Goal: Task Accomplishment & Management: Manage account settings

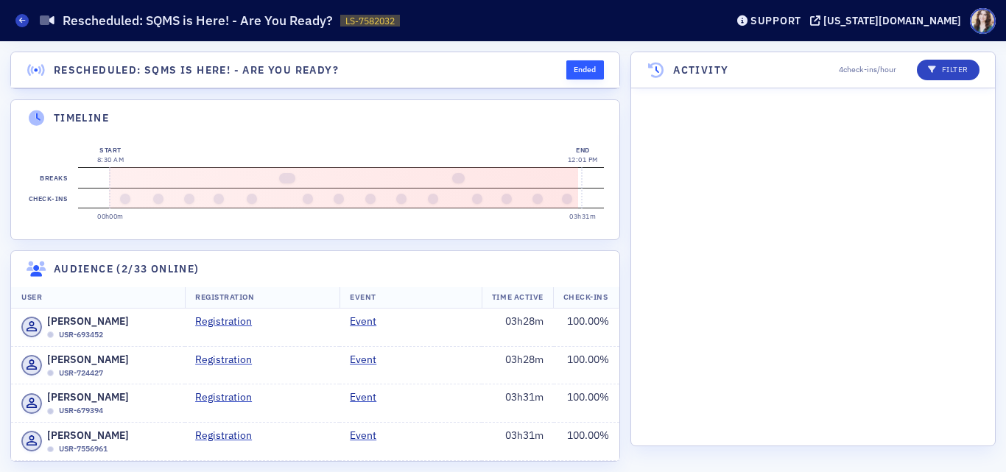
scroll to position [7842, 0]
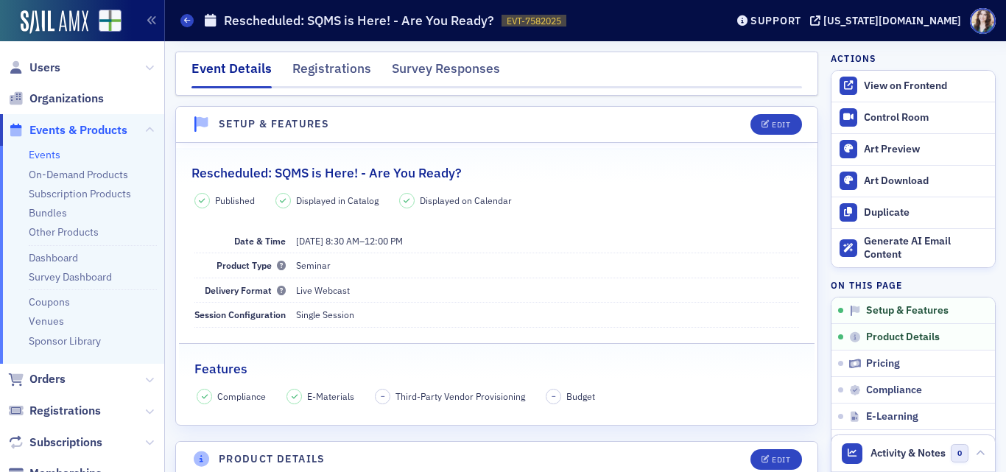
click at [93, 133] on span "Events & Products" at bounding box center [78, 130] width 98 height 16
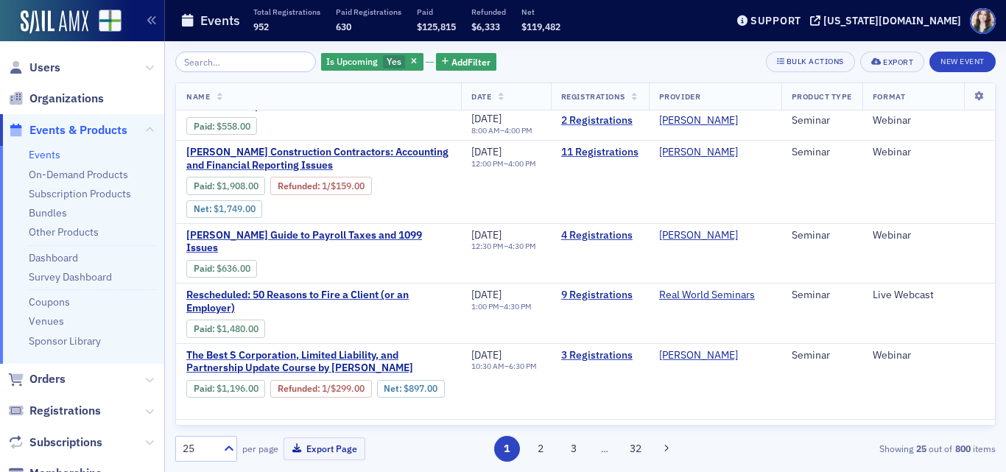
scroll to position [368, 0]
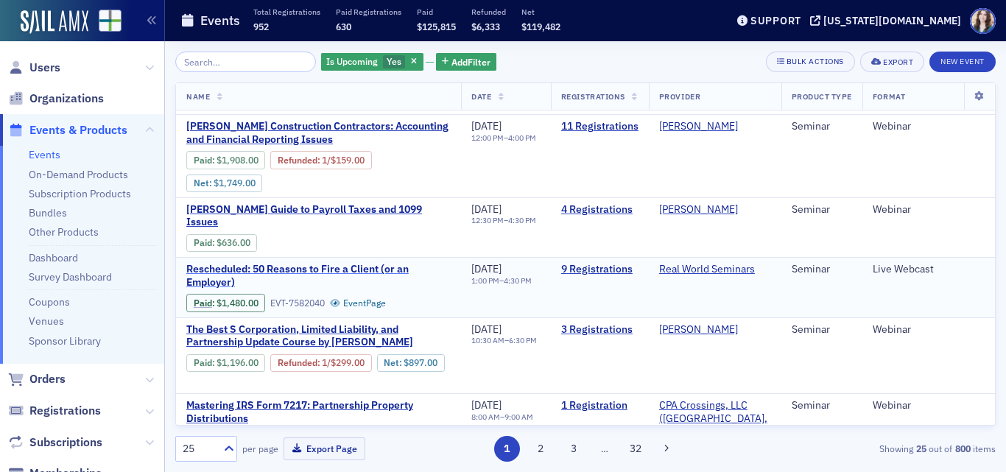
click at [375, 263] on span "Rescheduled: 50 Reasons to Fire a Client (or an Employer)" at bounding box center [318, 276] width 264 height 26
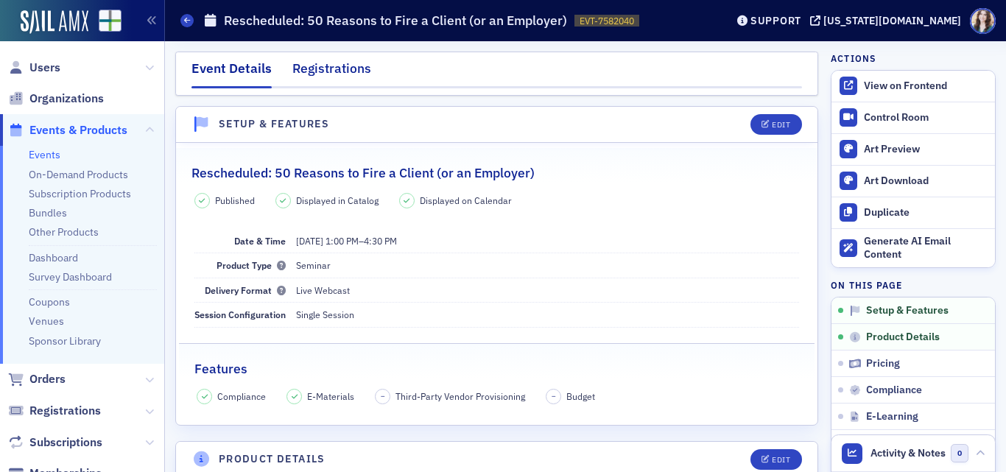
click at [348, 66] on div "Registrations" at bounding box center [331, 72] width 79 height 27
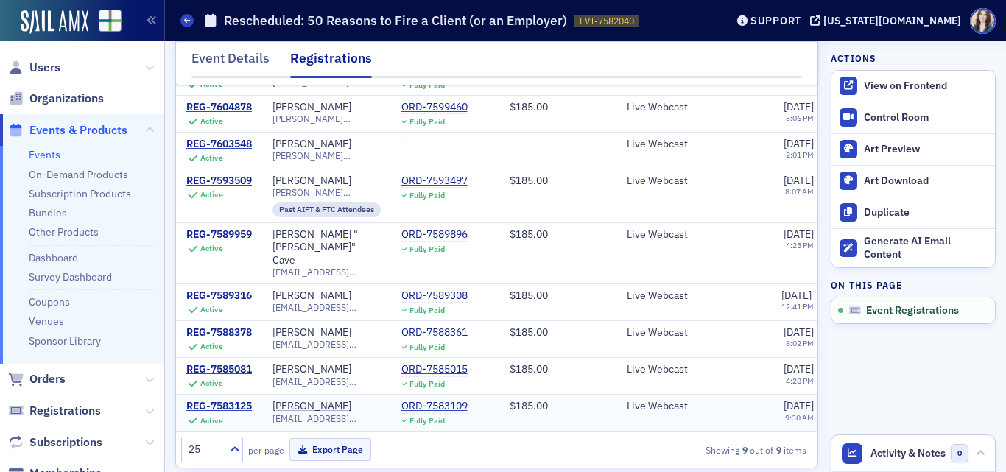
scroll to position [149, 0]
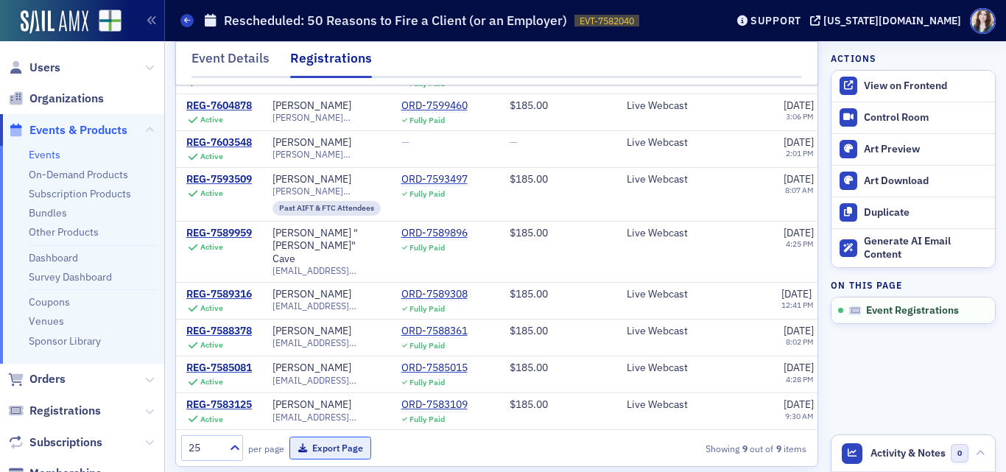
click at [329, 439] on button "Export Page" at bounding box center [331, 448] width 82 height 23
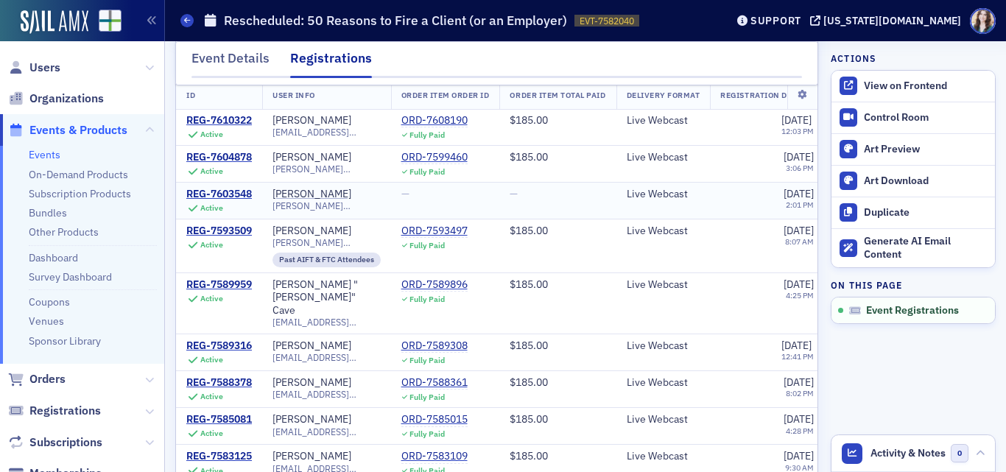
scroll to position [0, 0]
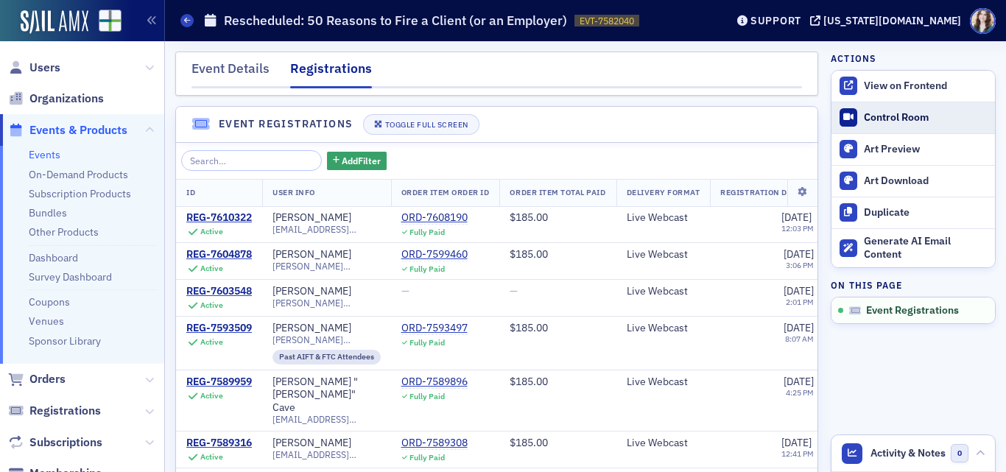
click at [888, 119] on div "Control Room" at bounding box center [926, 117] width 124 height 13
click at [229, 75] on div "Event Details" at bounding box center [231, 72] width 78 height 27
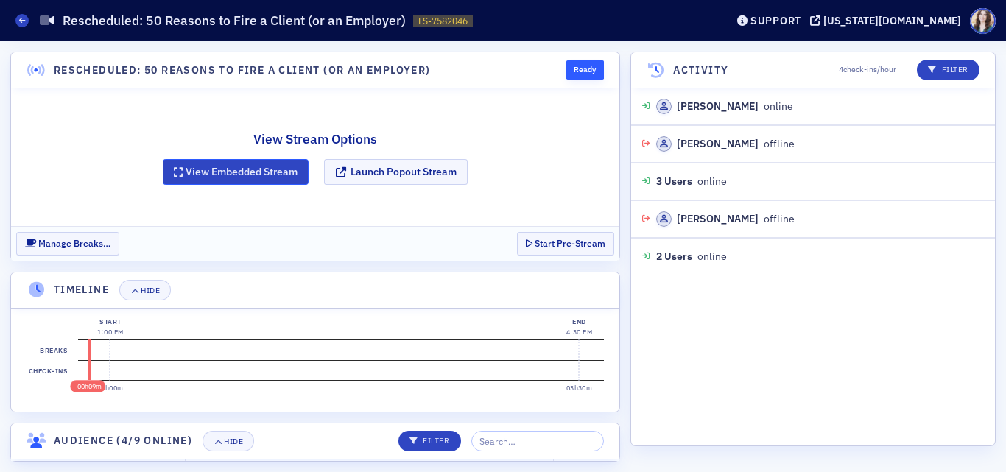
click at [222, 173] on button "View Embedded Stream" at bounding box center [236, 172] width 146 height 26
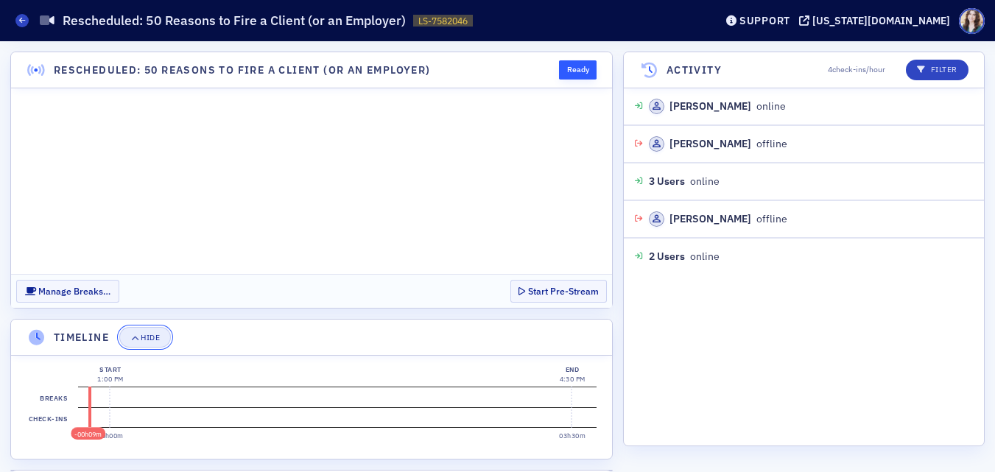
click at [143, 342] on div "Hide" at bounding box center [150, 338] width 19 height 8
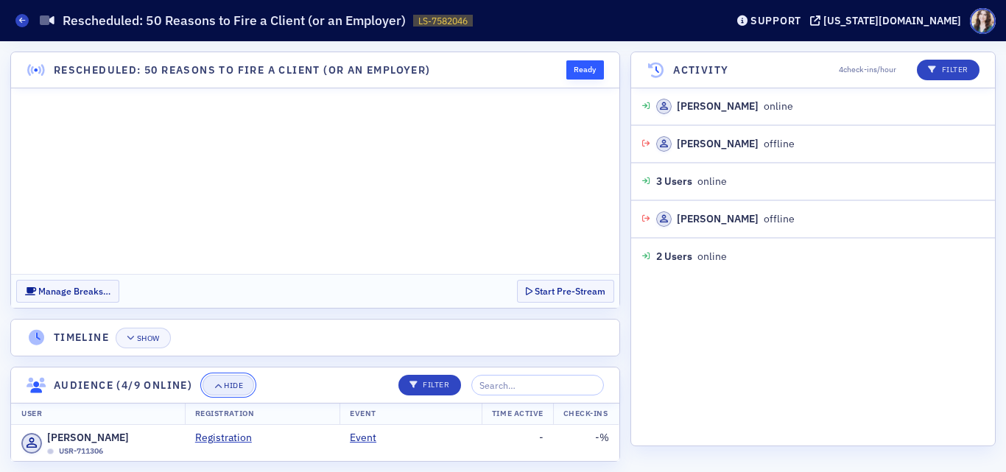
click at [239, 390] on div "Hide" at bounding box center [233, 386] width 19 height 8
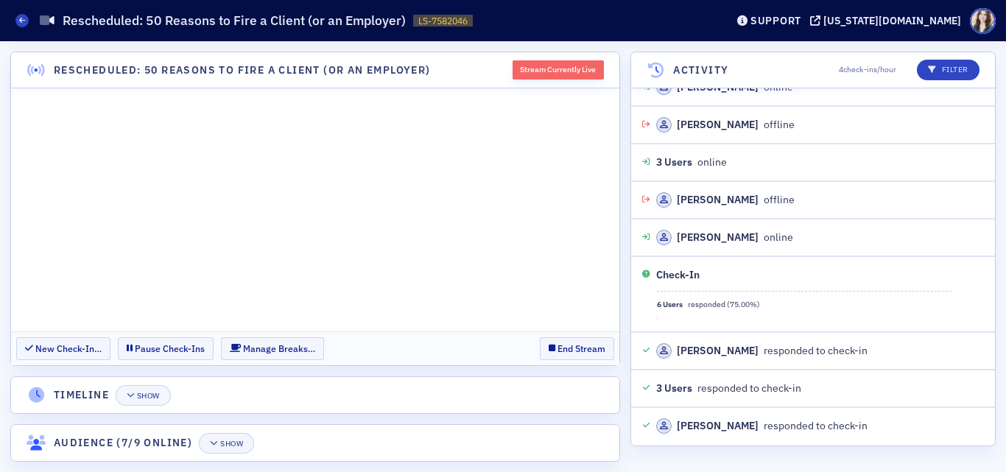
scroll to position [470, 0]
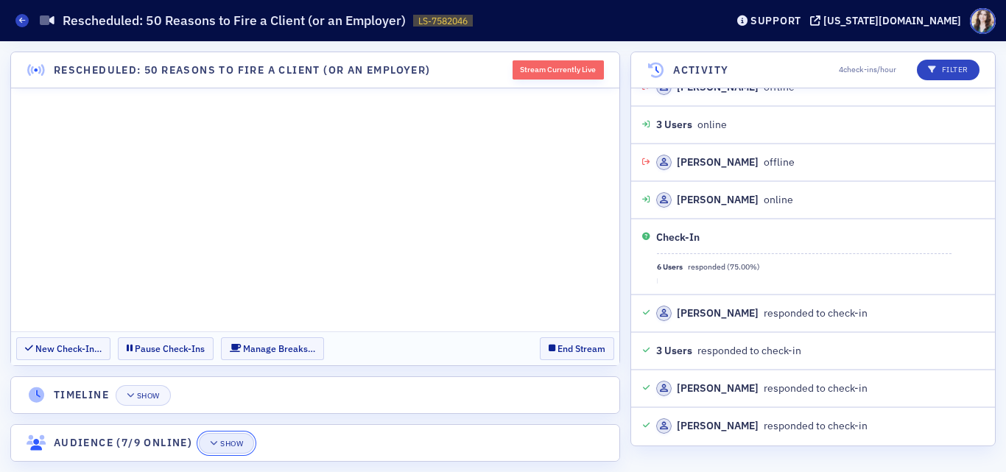
click at [234, 442] on div "Show" at bounding box center [231, 444] width 23 height 8
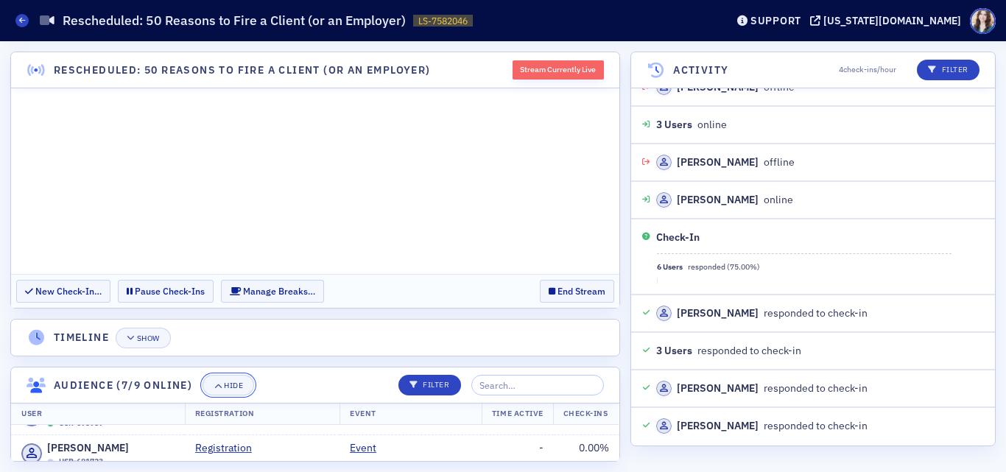
scroll to position [306, 0]
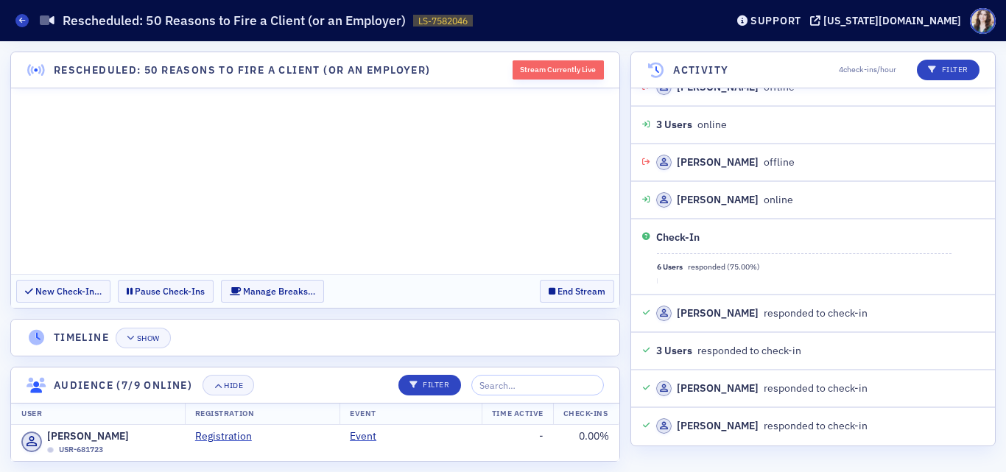
click at [362, 340] on header "Timeline Show" at bounding box center [315, 338] width 608 height 36
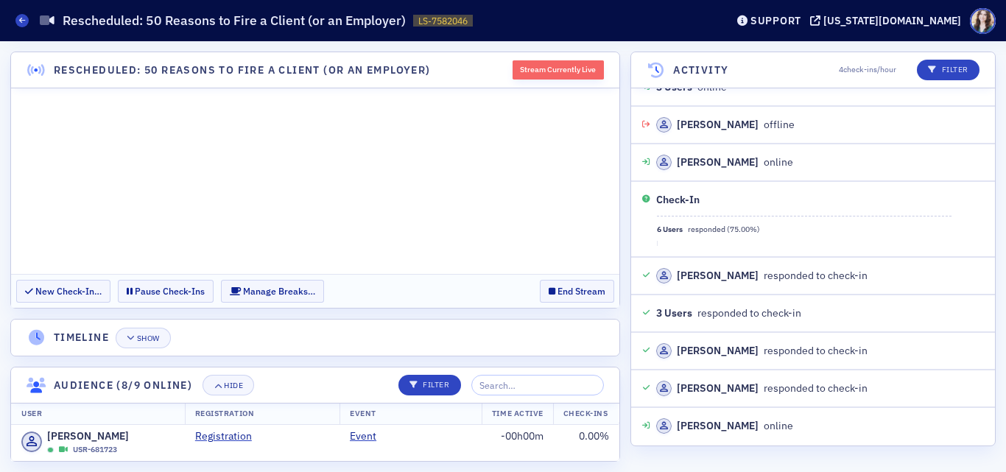
click at [475, 63] on header "Rescheduled: 50 Reasons to Fire a Client (or an Employer) Stream Currently Live" at bounding box center [315, 70] width 608 height 36
click at [243, 385] on div "Hide" at bounding box center [233, 386] width 19 height 8
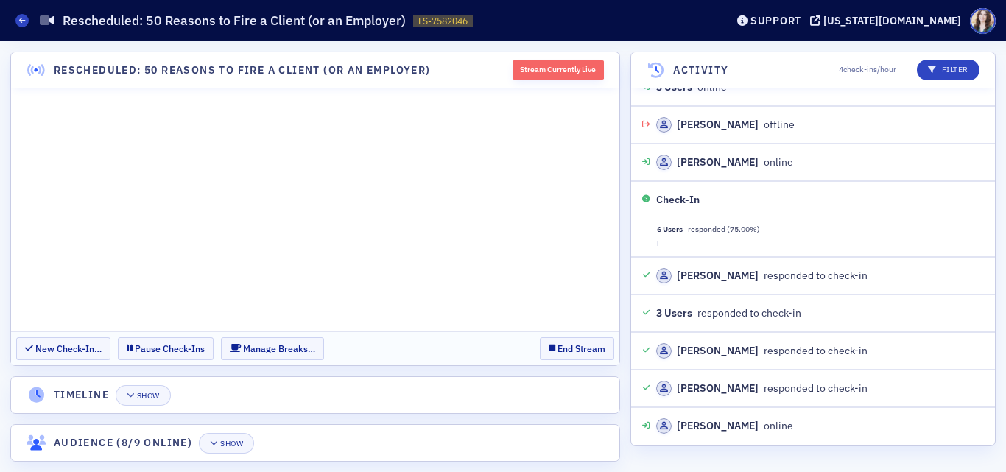
click at [371, 376] on section "Rescheduled: 50 Reasons to Fire a Client (or an Employer) Stream Currently Live…" at bounding box center [315, 257] width 610 height 410
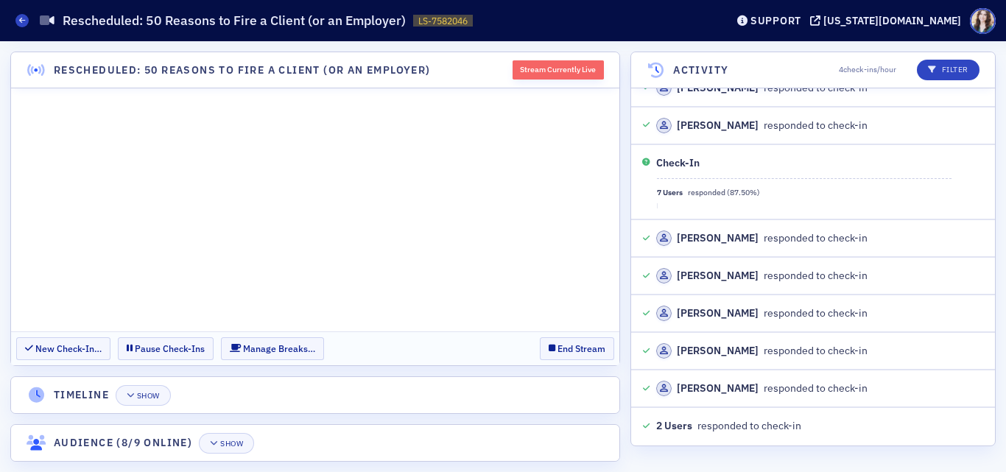
scroll to position [1788, 0]
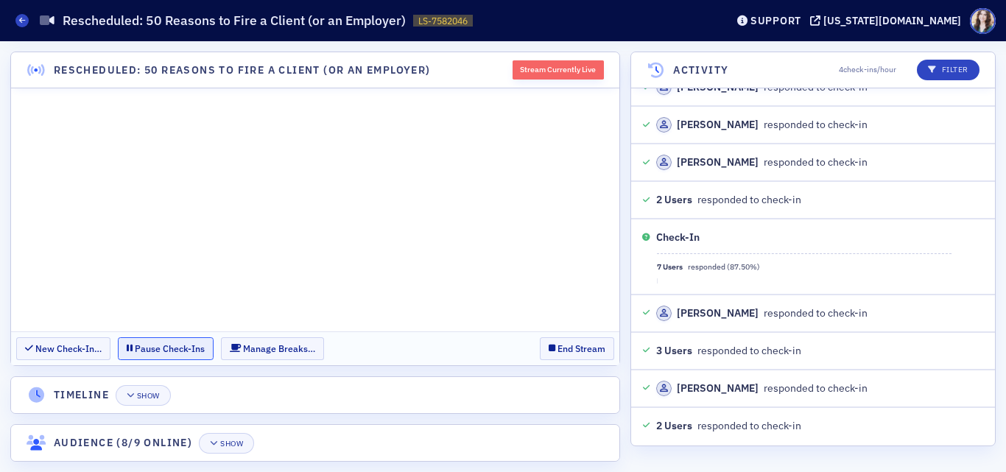
click at [169, 348] on button "Pause Check-Ins" at bounding box center [166, 348] width 96 height 23
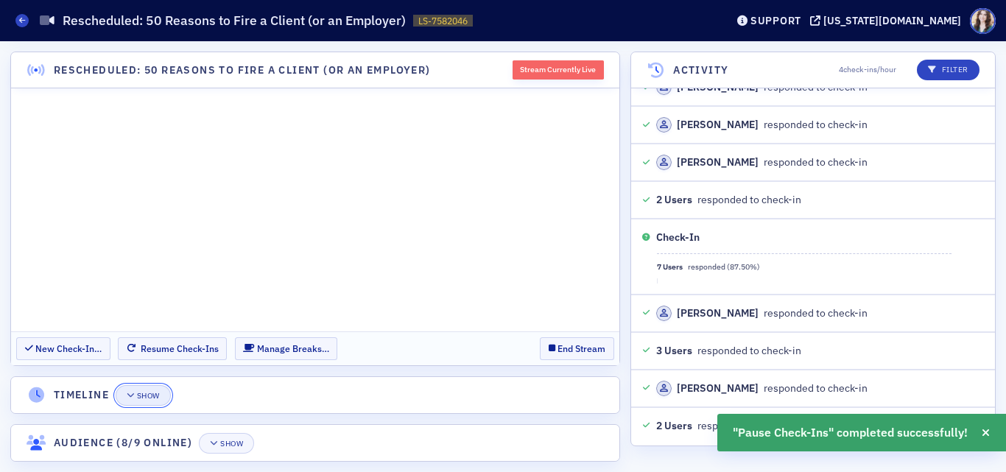
click at [160, 397] on div "Show" at bounding box center [148, 396] width 23 height 8
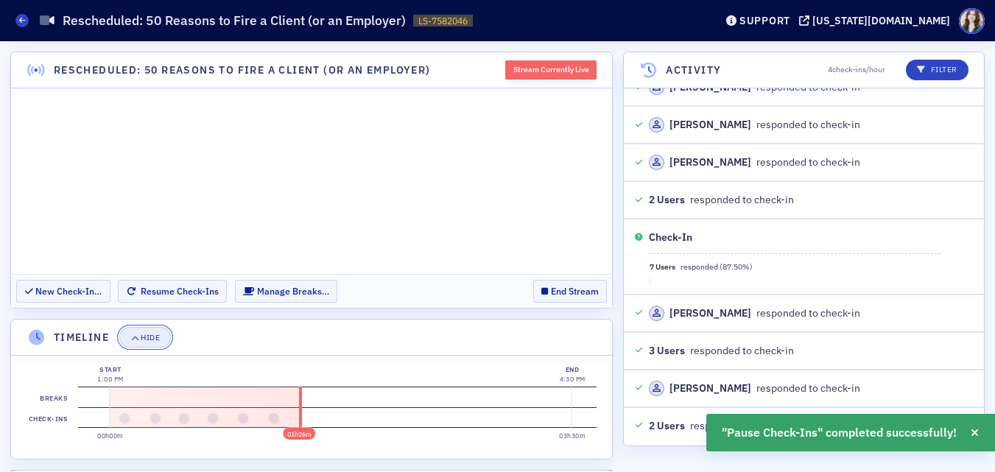
click at [150, 341] on div "Hide" at bounding box center [150, 338] width 19 height 8
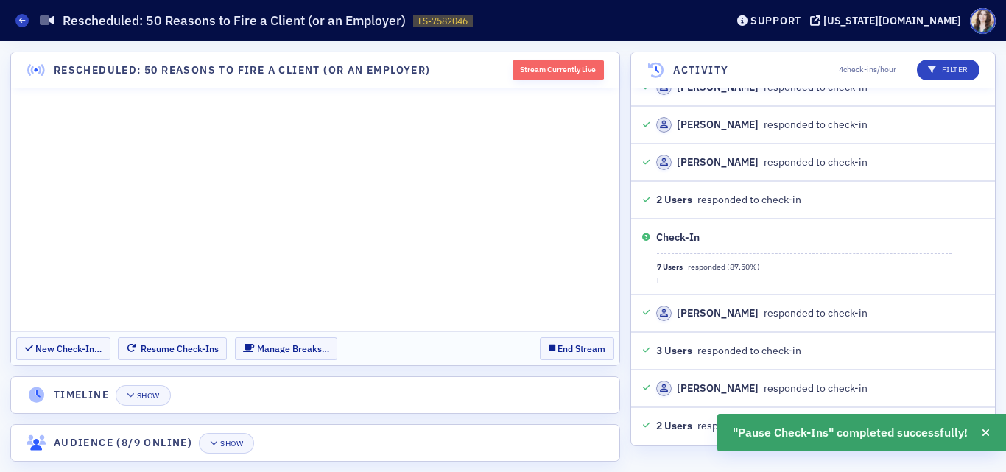
click at [427, 377] on header "Timeline Show" at bounding box center [315, 395] width 608 height 36
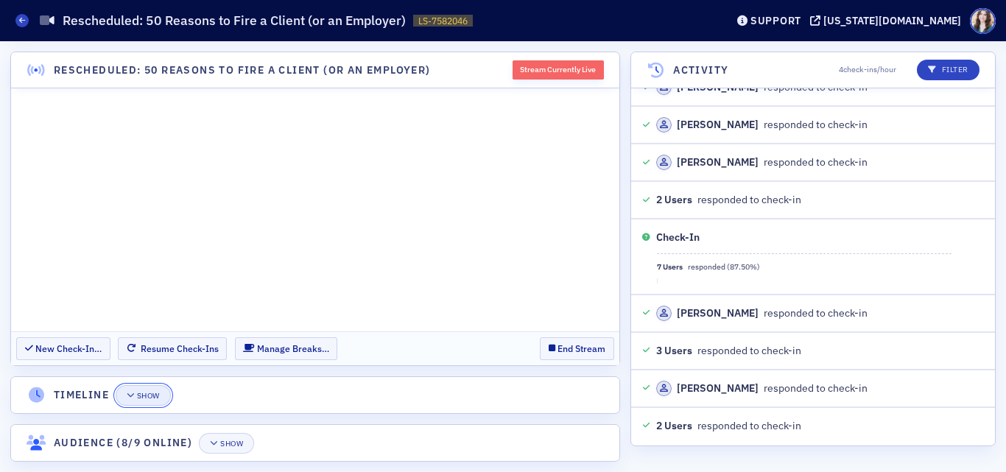
click at [157, 397] on div "Show" at bounding box center [148, 396] width 23 height 8
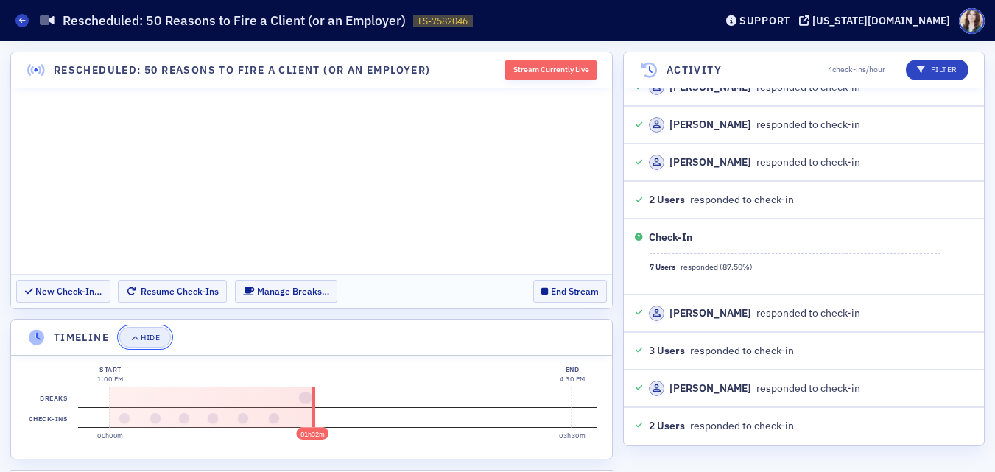
click at [164, 337] on button "Hide" at bounding box center [145, 337] width 52 height 21
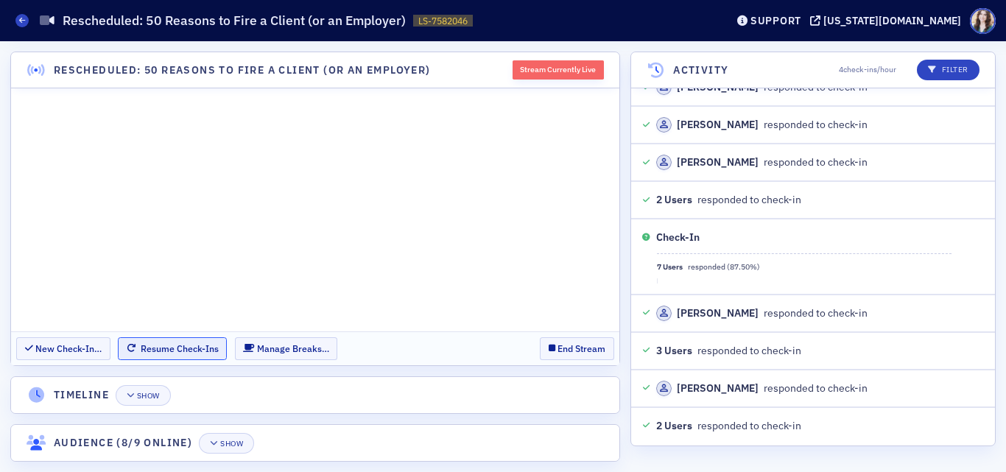
click at [186, 346] on button "Resume Check-Ins" at bounding box center [172, 348] width 109 height 23
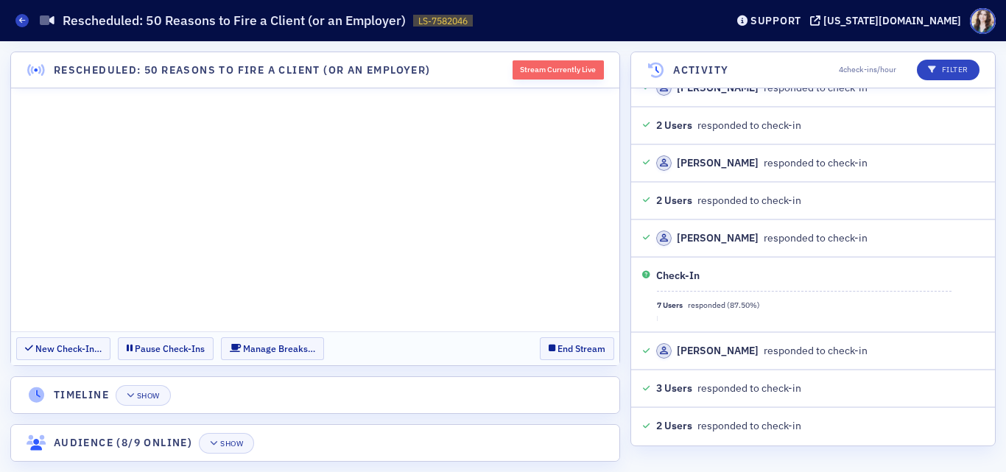
scroll to position [2541, 0]
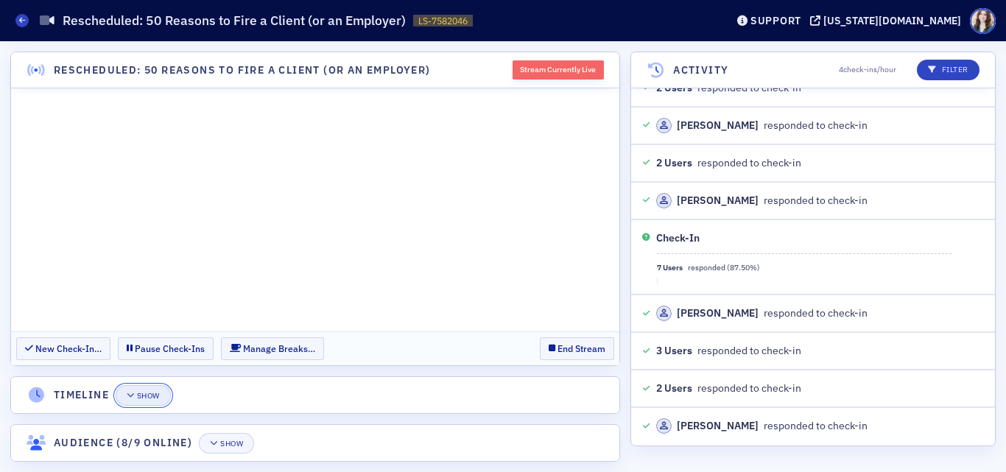
click at [133, 396] on icon "button" at bounding box center [131, 396] width 9 height 8
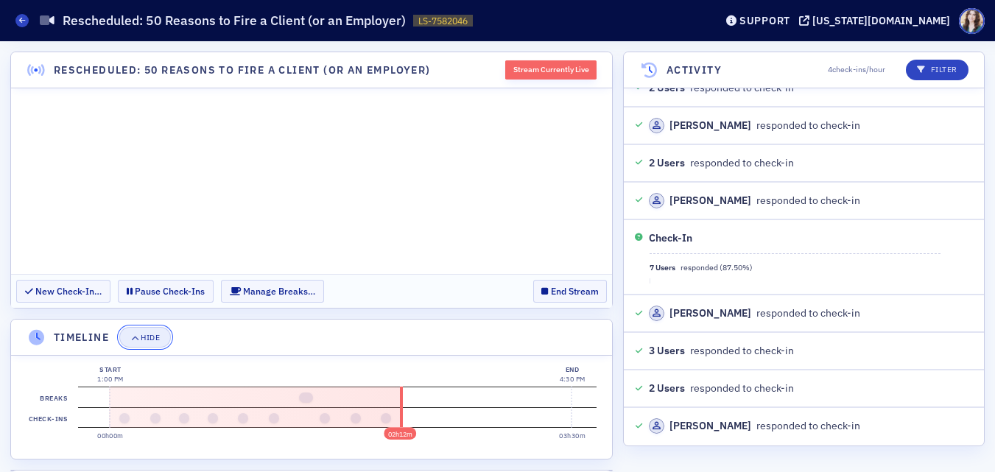
click at [145, 338] on div "Hide" at bounding box center [150, 338] width 19 height 8
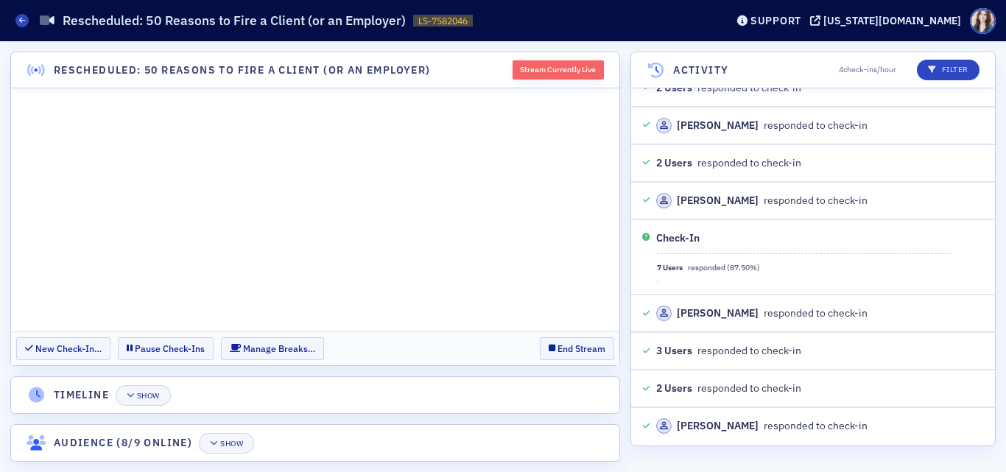
click at [267, 390] on header "Timeline Show" at bounding box center [315, 395] width 608 height 36
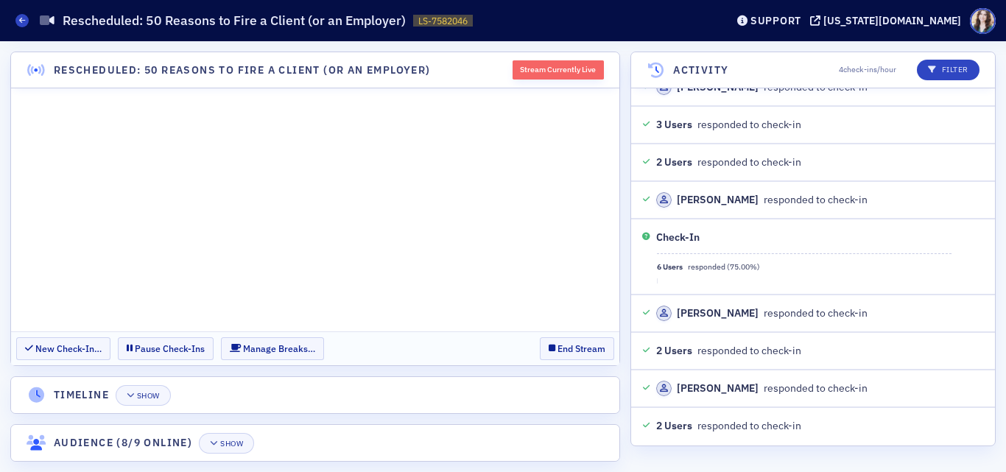
scroll to position [2805, 0]
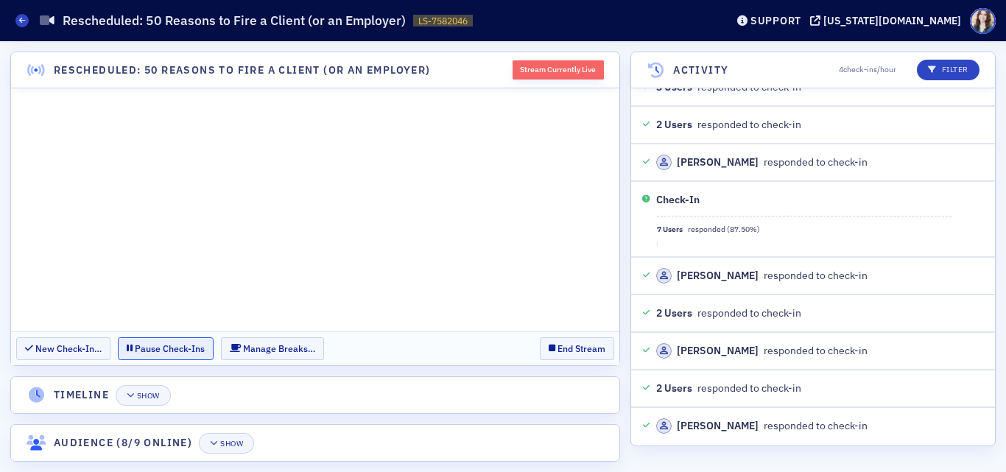
click at [183, 344] on button "Pause Check-Ins" at bounding box center [166, 348] width 96 height 23
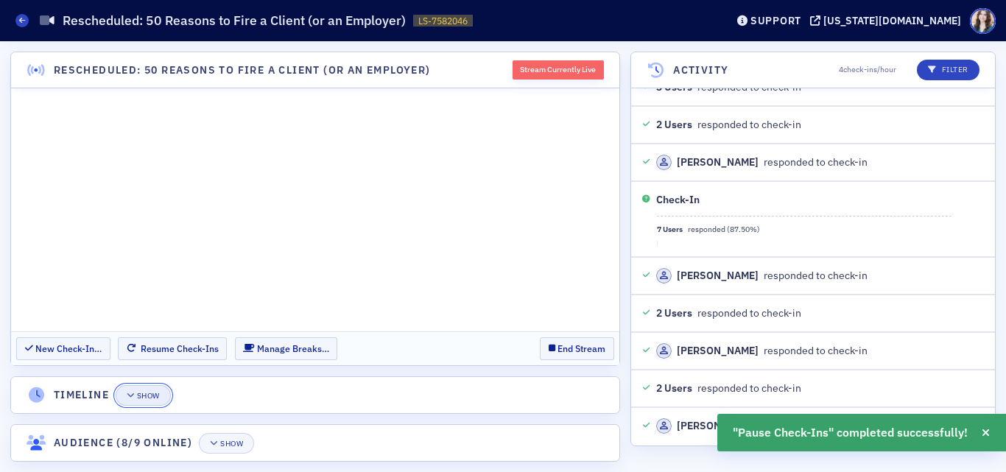
click at [161, 404] on button "Show" at bounding box center [143, 395] width 55 height 21
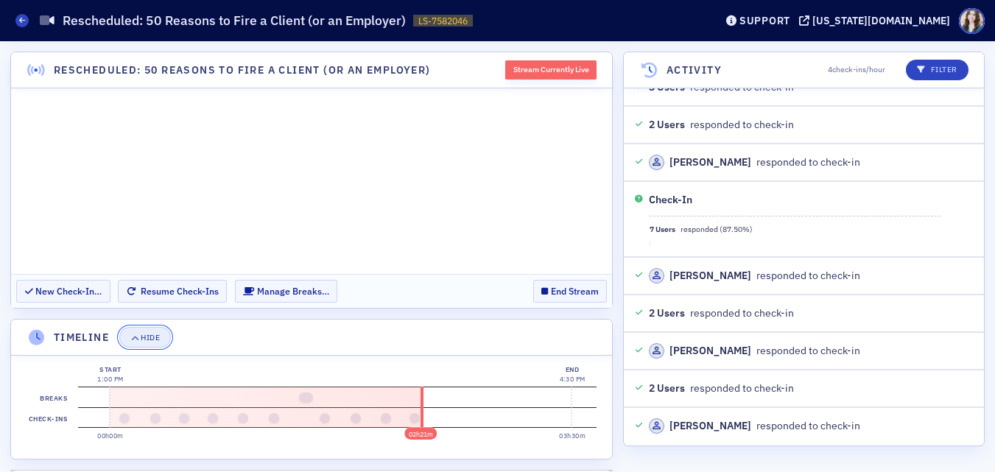
click at [165, 342] on button "Hide" at bounding box center [145, 337] width 52 height 21
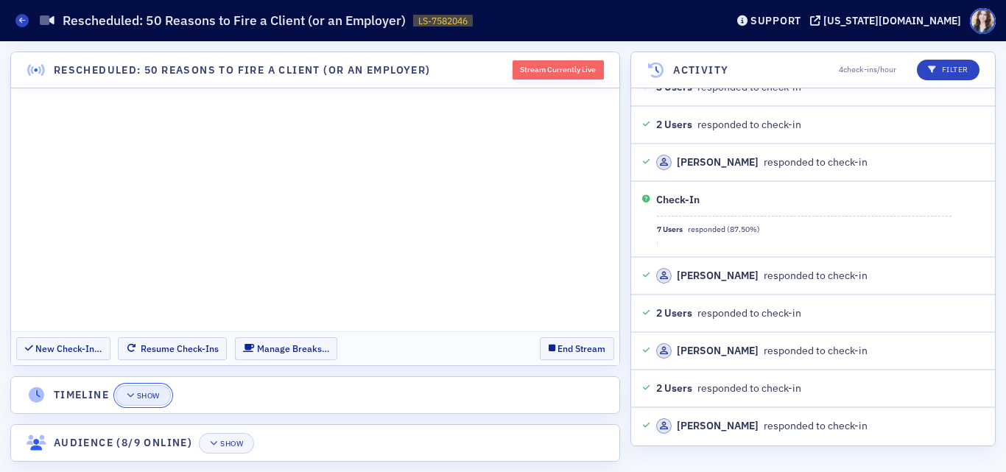
click at [153, 394] on div "Show" at bounding box center [148, 396] width 23 height 8
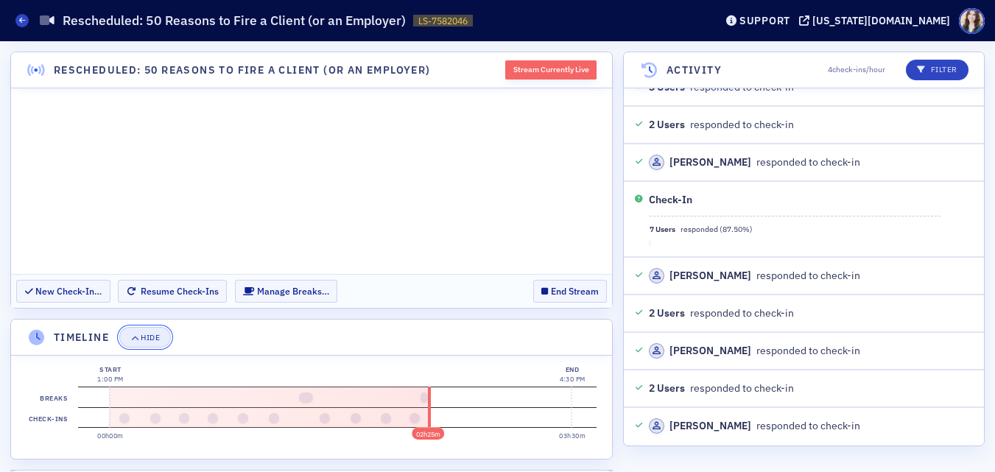
click at [157, 335] on div "Hide" at bounding box center [150, 338] width 19 height 8
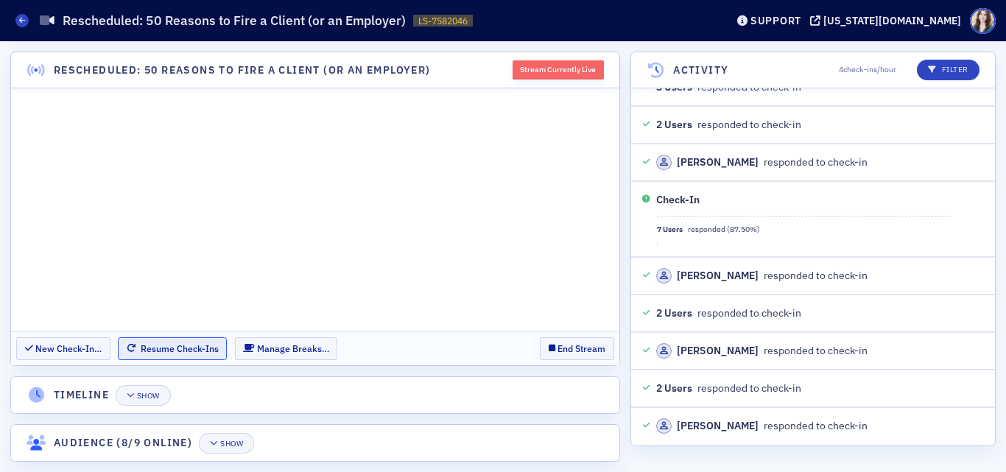
click at [172, 351] on button "Resume Check-Ins" at bounding box center [172, 348] width 109 height 23
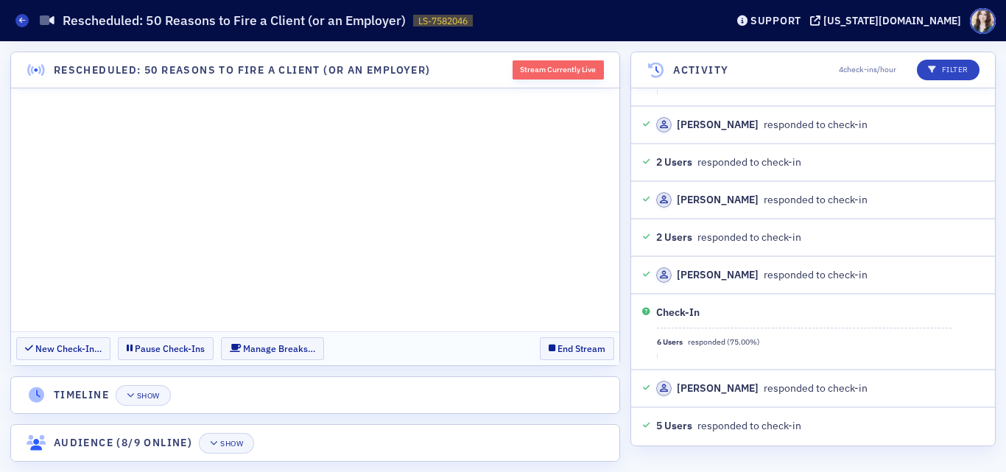
scroll to position [2994, 0]
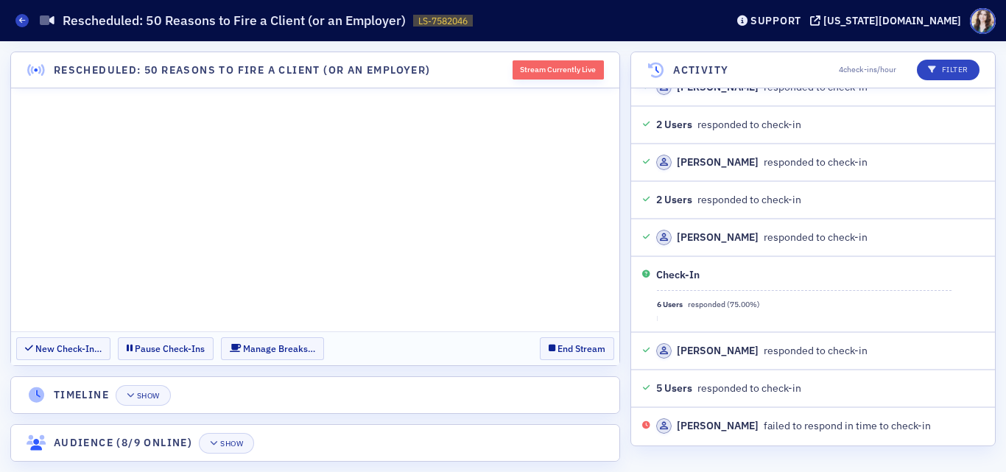
click at [499, 63] on header "Rescheduled: 50 Reasons to Fire a Client (or an Employer) Stream Currently Live" at bounding box center [315, 70] width 608 height 36
click at [502, 61] on div "Stream Currently Live" at bounding box center [553, 69] width 102 height 19
click at [525, 343] on section "New Check-In… Pause Check-Ins Manage Breaks… End Stream" at bounding box center [315, 348] width 608 height 34
click at [536, 398] on header "Timeline Show" at bounding box center [315, 395] width 608 height 36
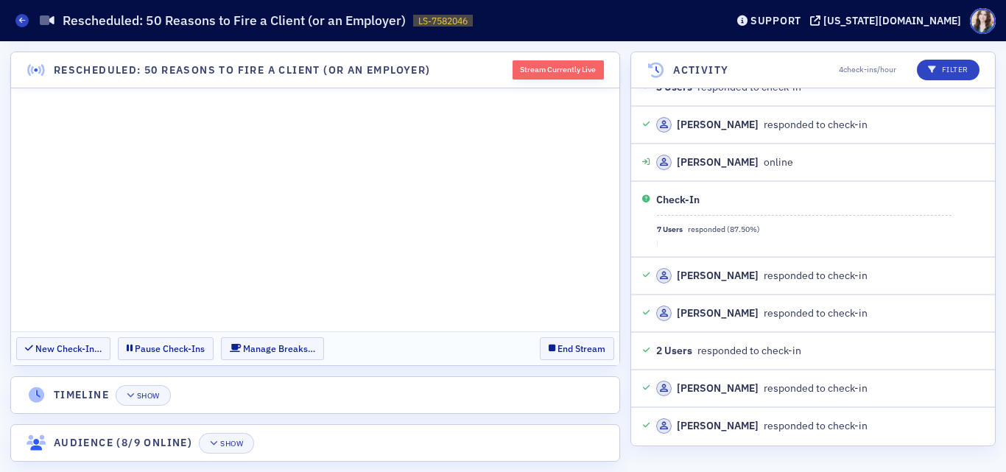
scroll to position [4010, 0]
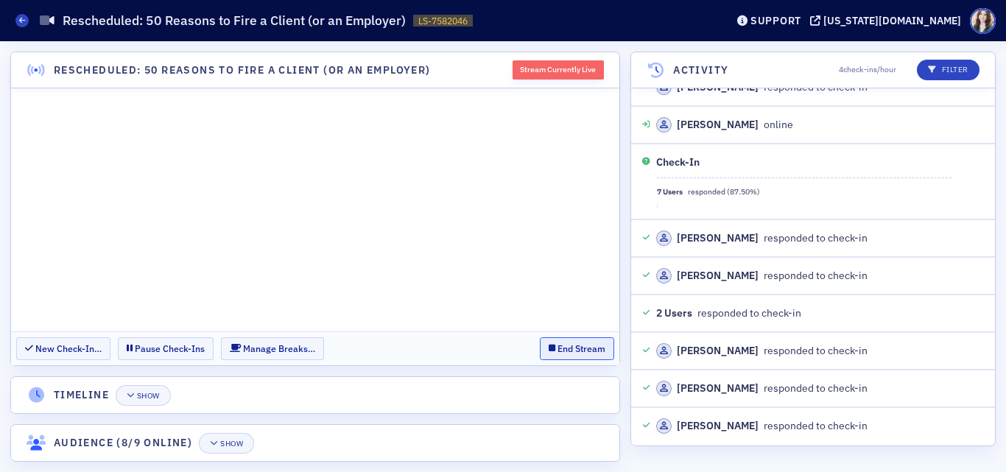
click at [591, 348] on button "End Stream" at bounding box center [577, 348] width 74 height 23
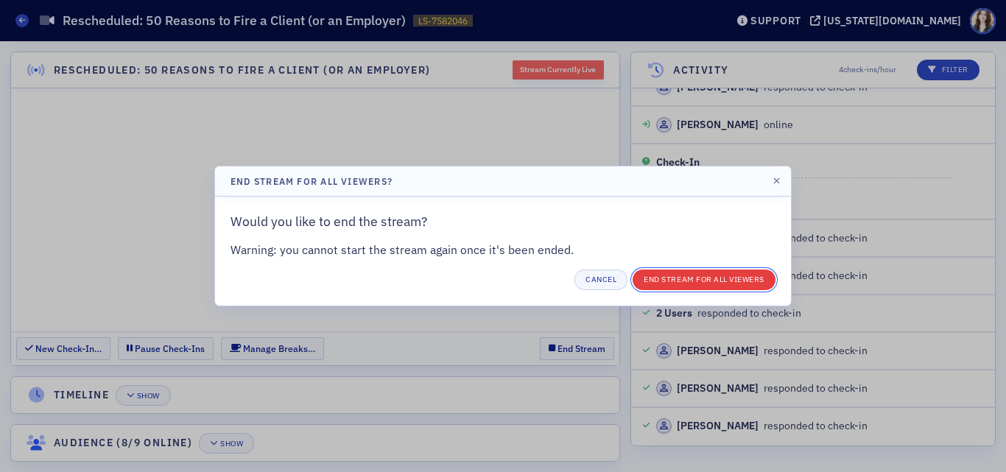
click at [680, 276] on button "End Stream for all Viewers" at bounding box center [704, 280] width 143 height 21
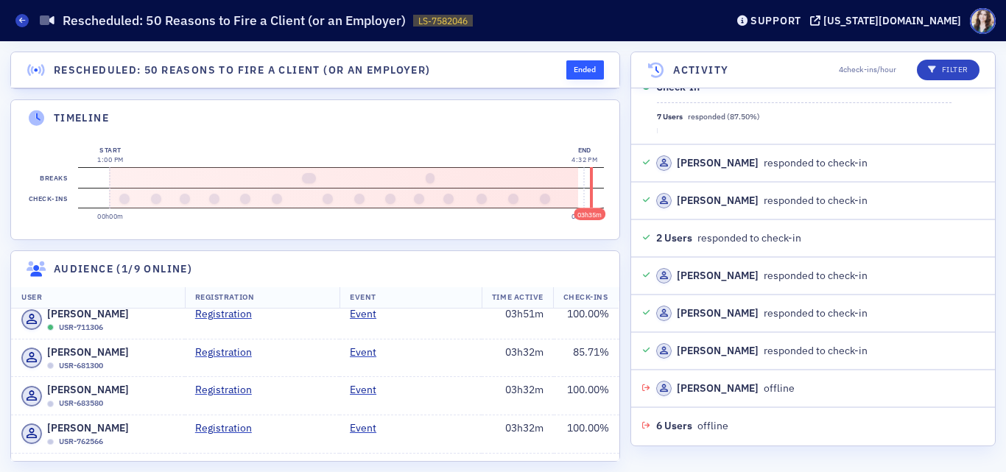
scroll to position [0, 0]
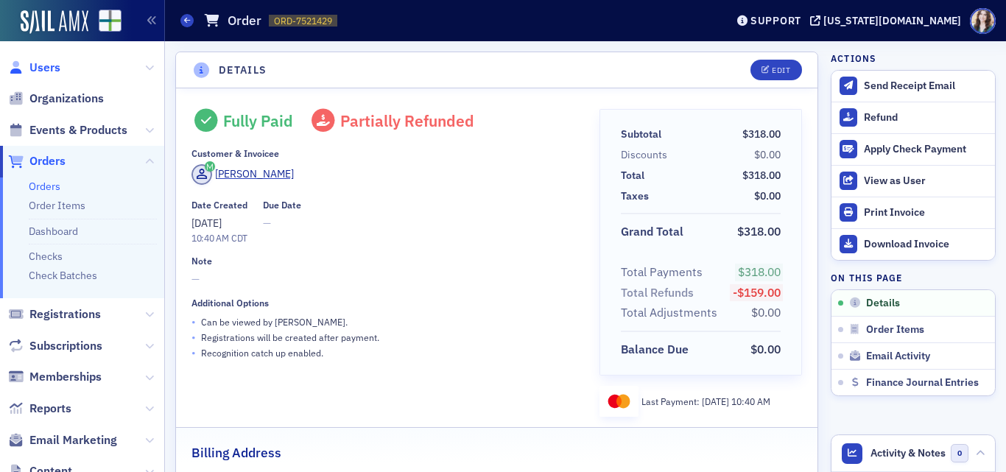
click at [39, 71] on span "Users" at bounding box center [44, 68] width 31 height 16
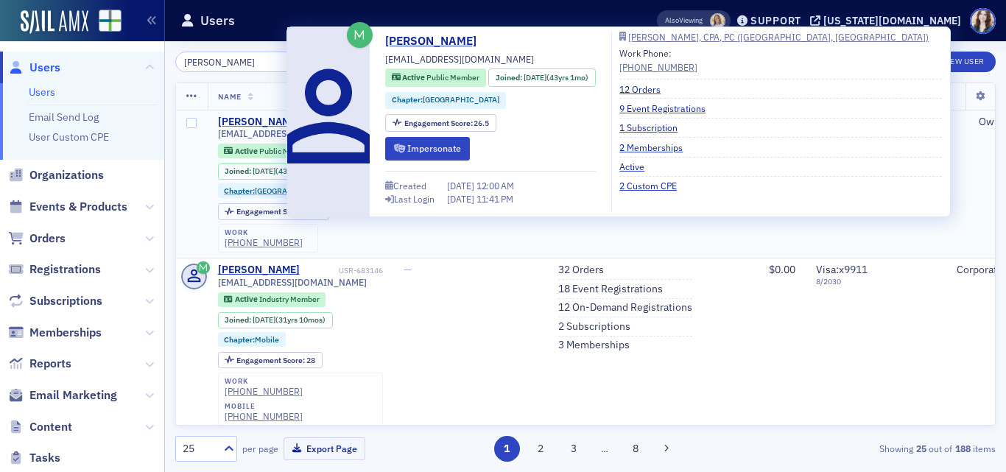
type input "[PERSON_NAME]"
click at [252, 119] on div "[PERSON_NAME]" at bounding box center [259, 122] width 82 height 13
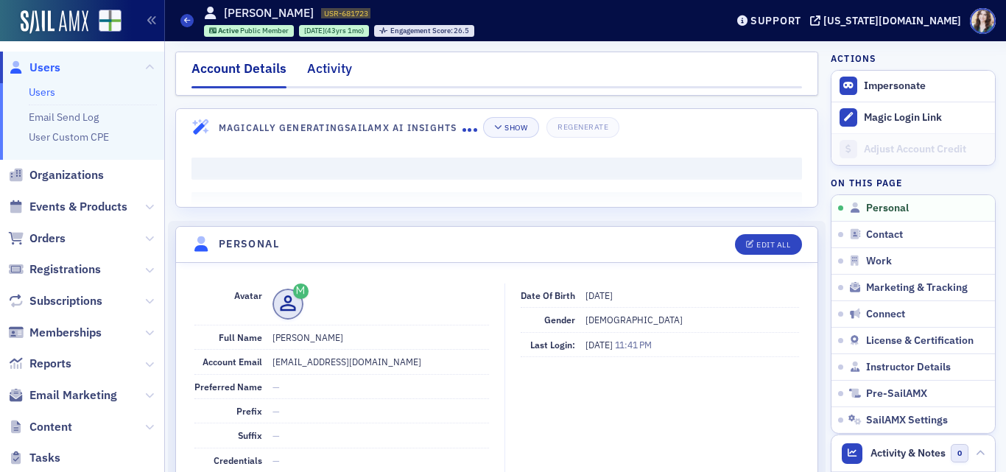
click at [313, 69] on div "Activity" at bounding box center [329, 72] width 45 height 27
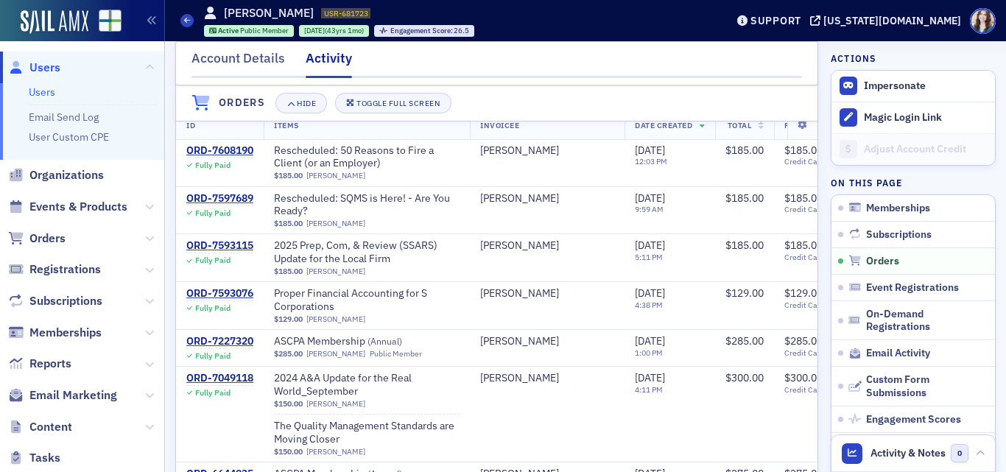
scroll to position [442, 0]
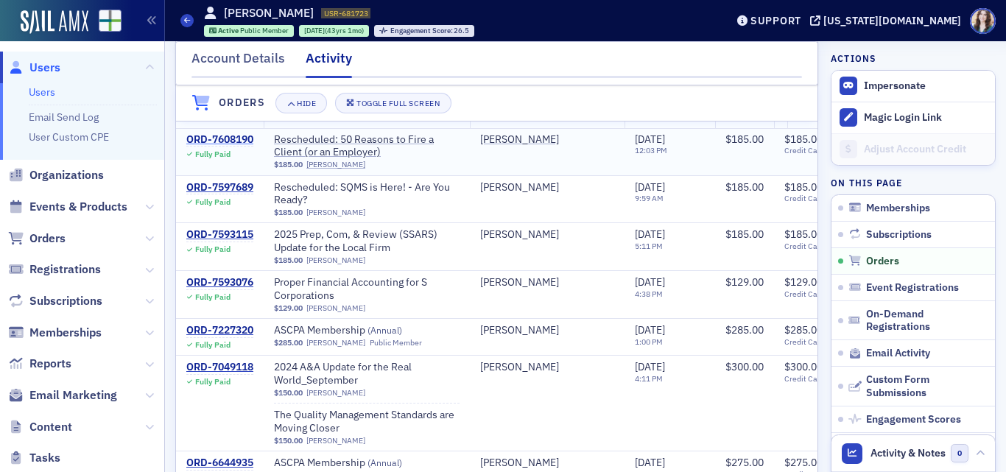
click at [231, 147] on div "ORD-7608190" at bounding box center [219, 139] width 67 height 13
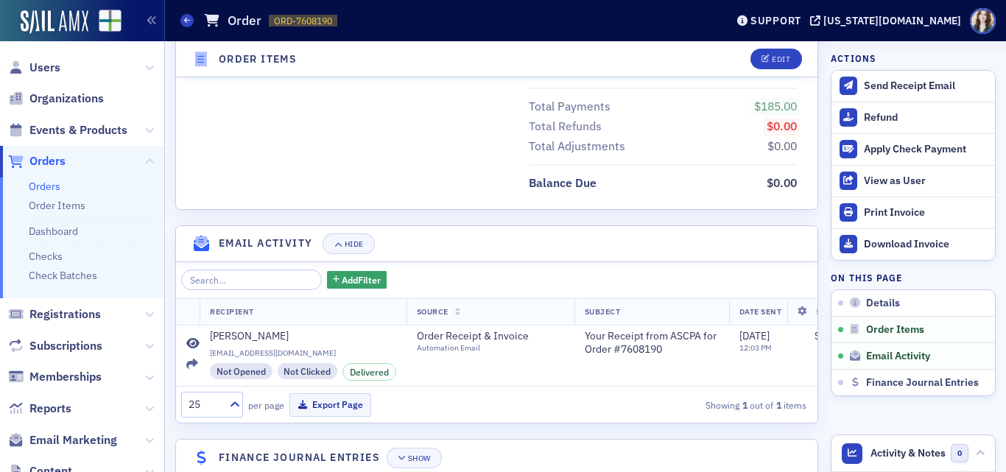
scroll to position [847, 0]
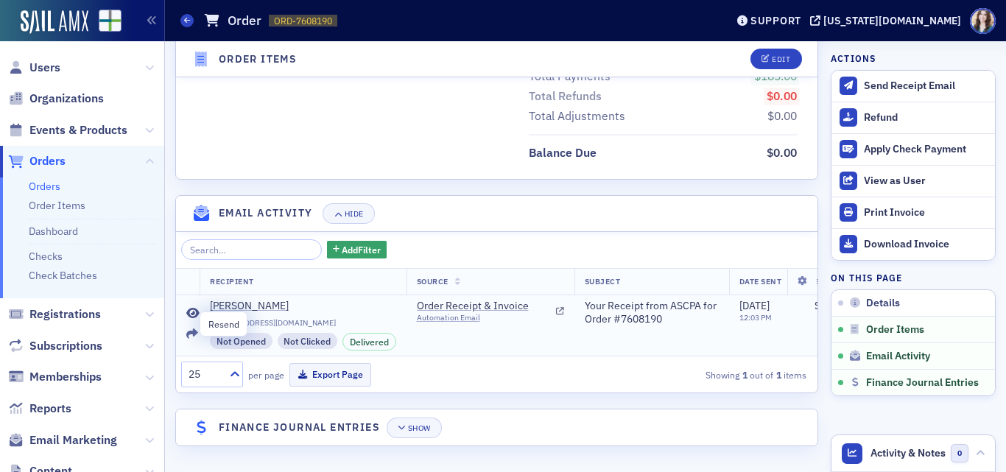
click at [192, 329] on icon at bounding box center [192, 335] width 12 height 12
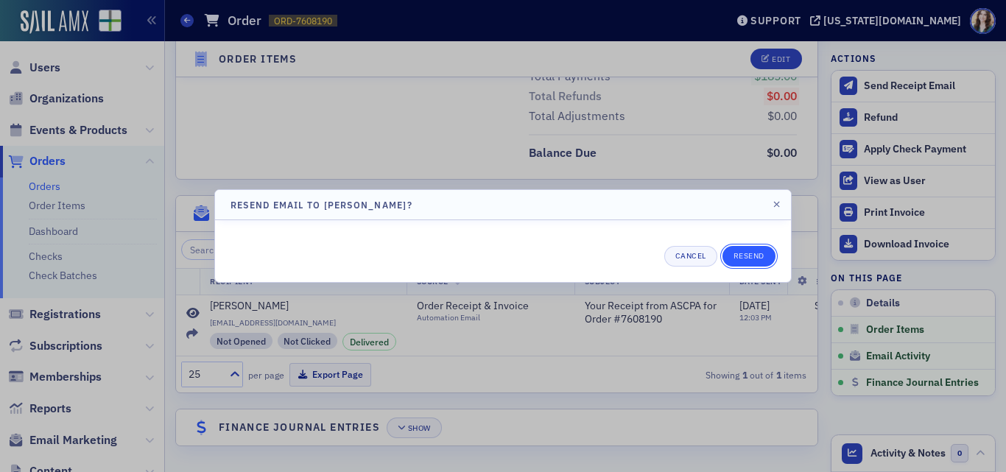
click at [751, 253] on button "Resend" at bounding box center [749, 256] width 53 height 21
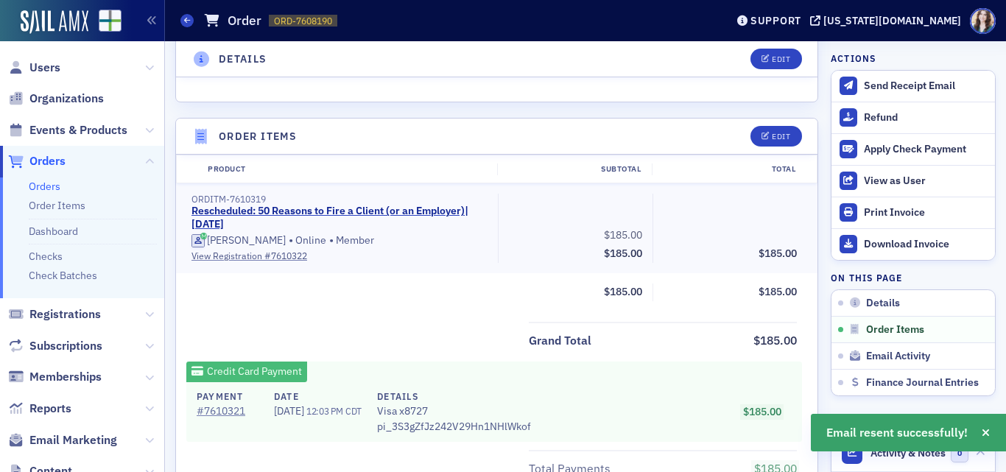
scroll to position [516, 0]
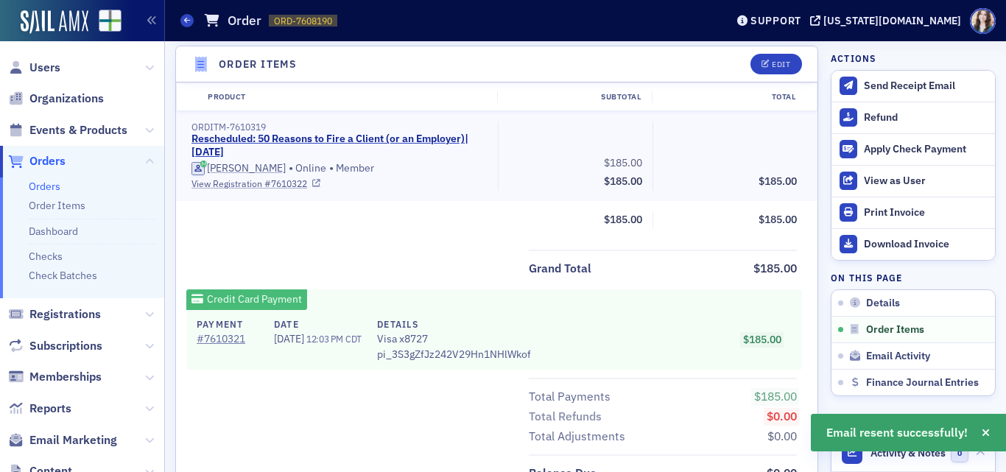
click at [286, 185] on link "View Registration # 7610322" at bounding box center [340, 183] width 296 height 13
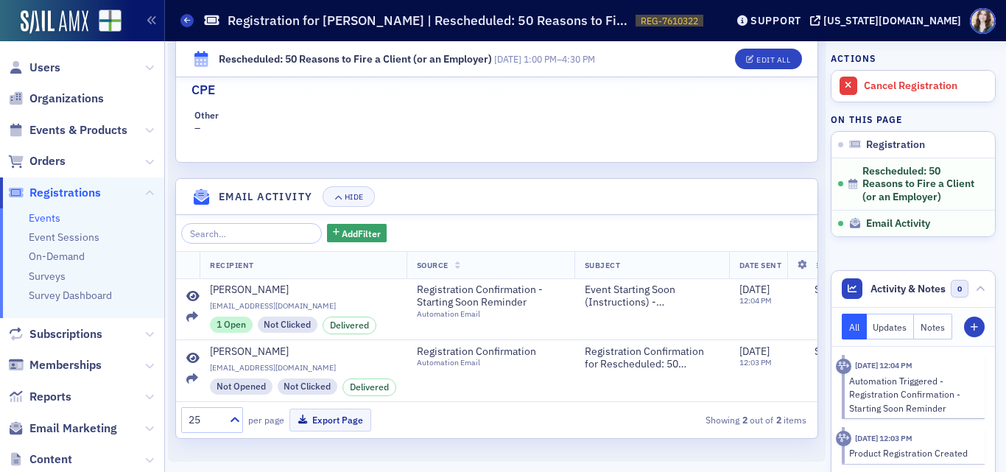
scroll to position [581, 0]
click at [196, 312] on icon at bounding box center [192, 318] width 12 height 12
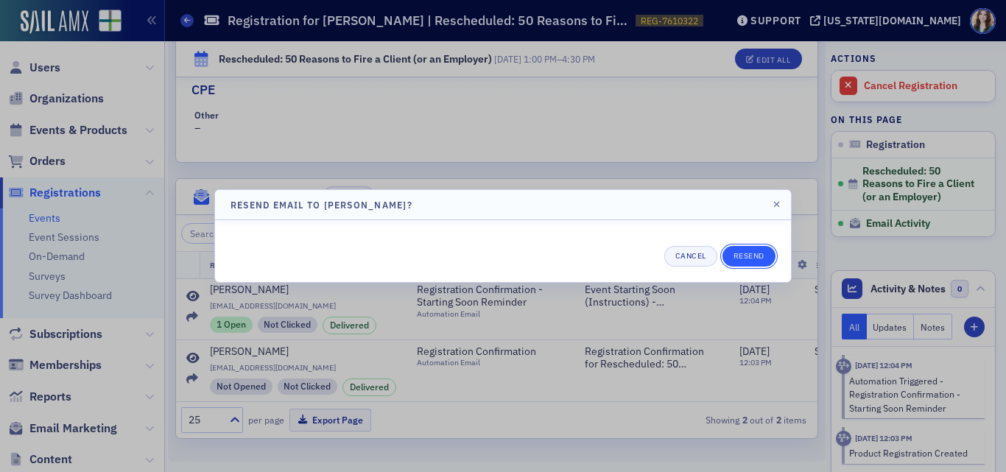
click at [749, 253] on button "Resend" at bounding box center [749, 256] width 53 height 21
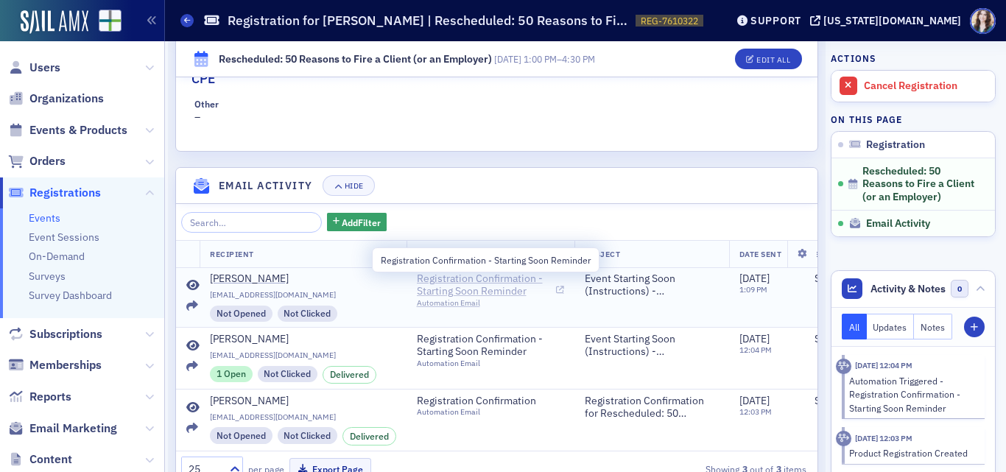
click at [447, 283] on span "Registration Confirmation - Starting Soon Reminder" at bounding box center [484, 286] width 134 height 26
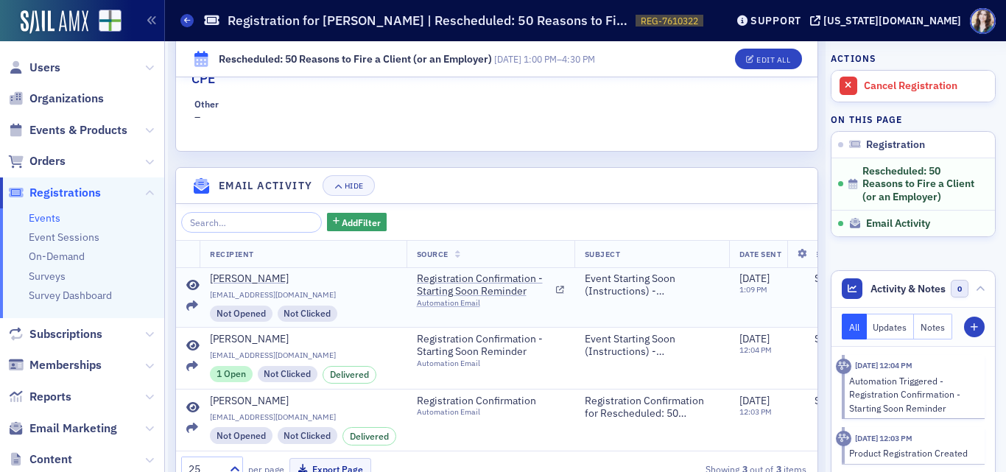
click at [191, 281] on icon at bounding box center [192, 286] width 13 height 12
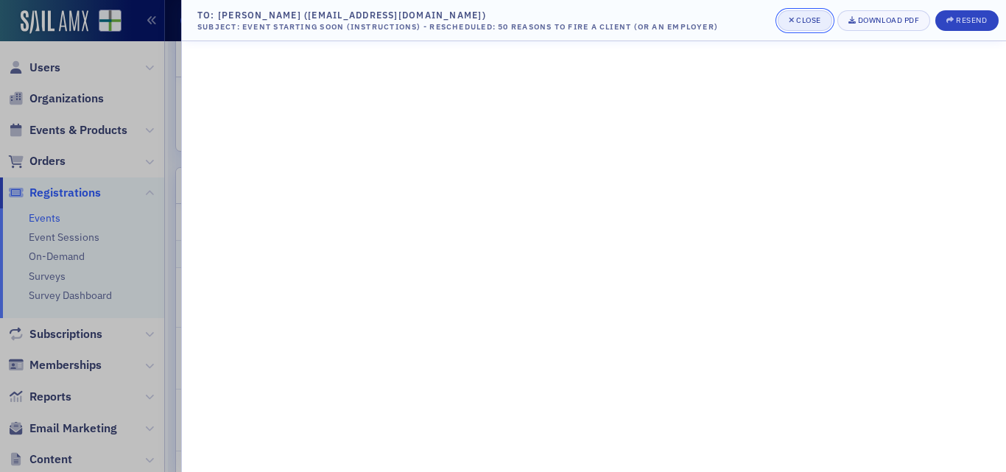
click at [800, 24] on div "Close" at bounding box center [808, 20] width 25 height 8
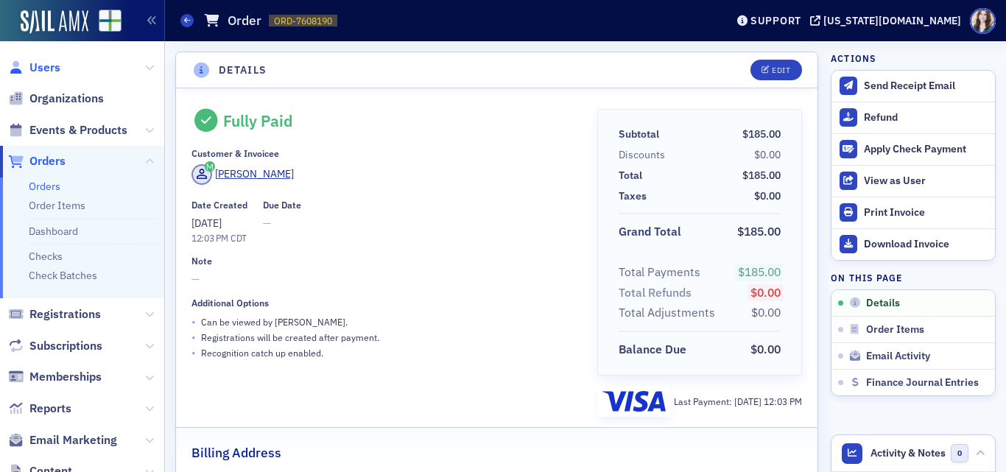
click at [38, 69] on span "Users" at bounding box center [44, 68] width 31 height 16
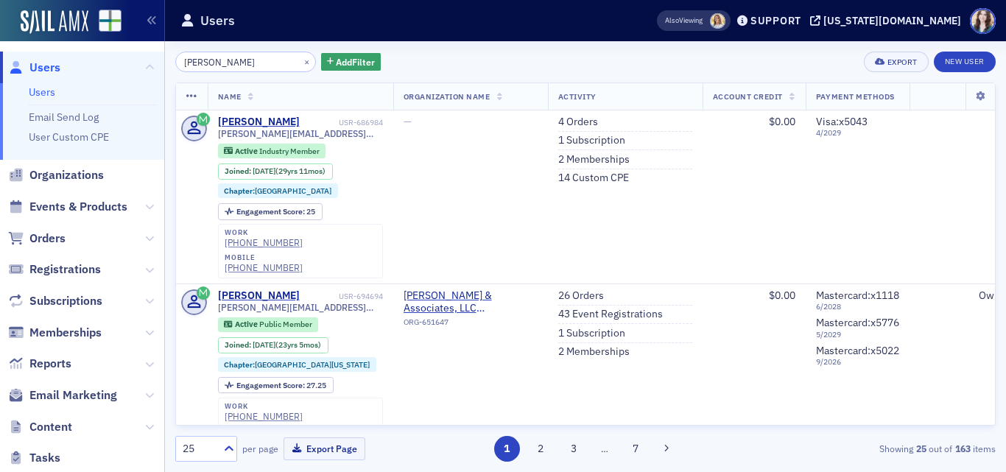
click at [199, 63] on input "Eric Saxton" at bounding box center [245, 62] width 141 height 21
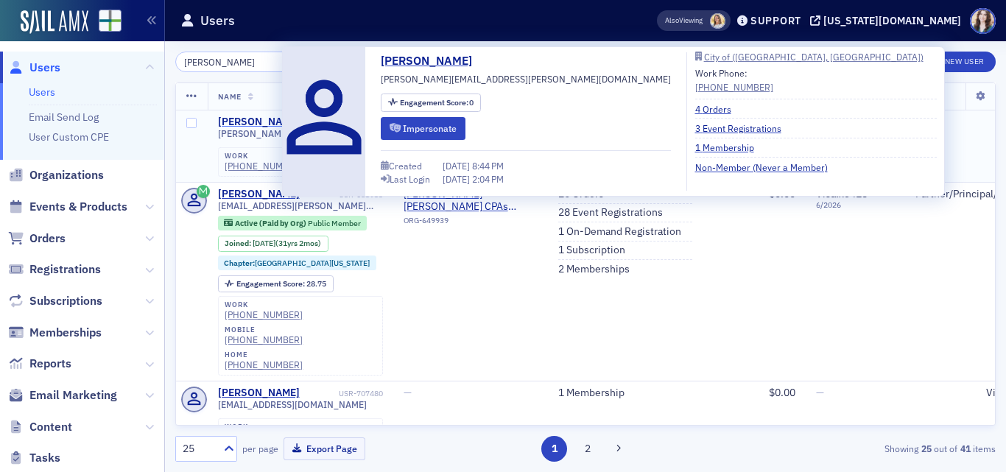
type input "[PERSON_NAME]"
click at [265, 118] on div "[PERSON_NAME]" at bounding box center [259, 122] width 82 height 13
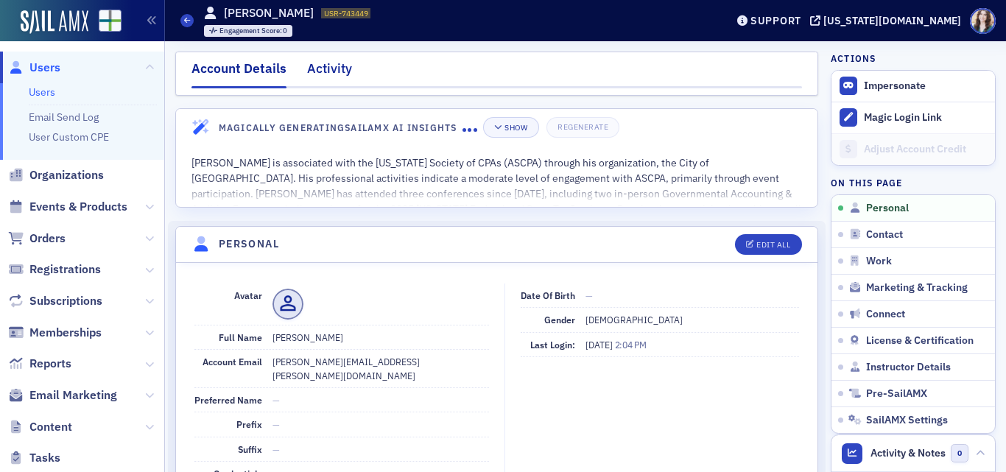
click at [323, 71] on div "Activity" at bounding box center [329, 72] width 45 height 27
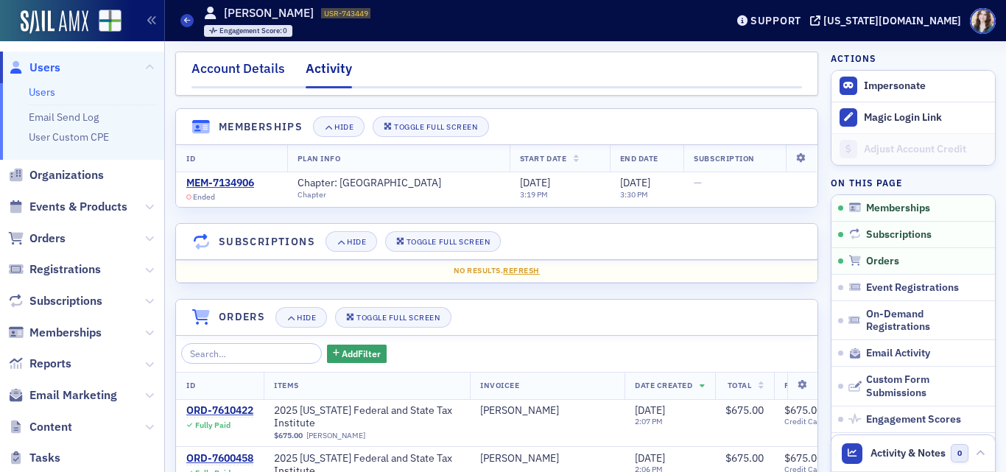
click at [235, 72] on div "Account Details" at bounding box center [239, 72] width 94 height 27
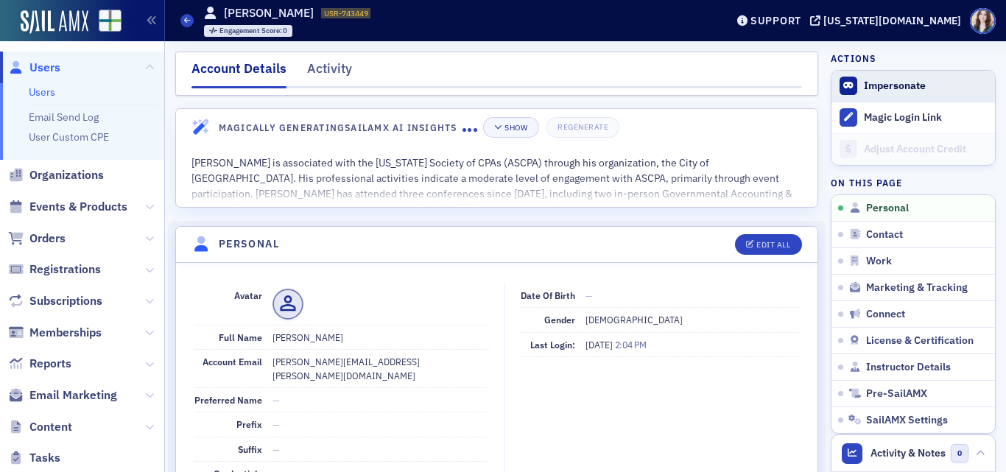
click at [864, 92] on button "Impersonate" at bounding box center [895, 86] width 62 height 13
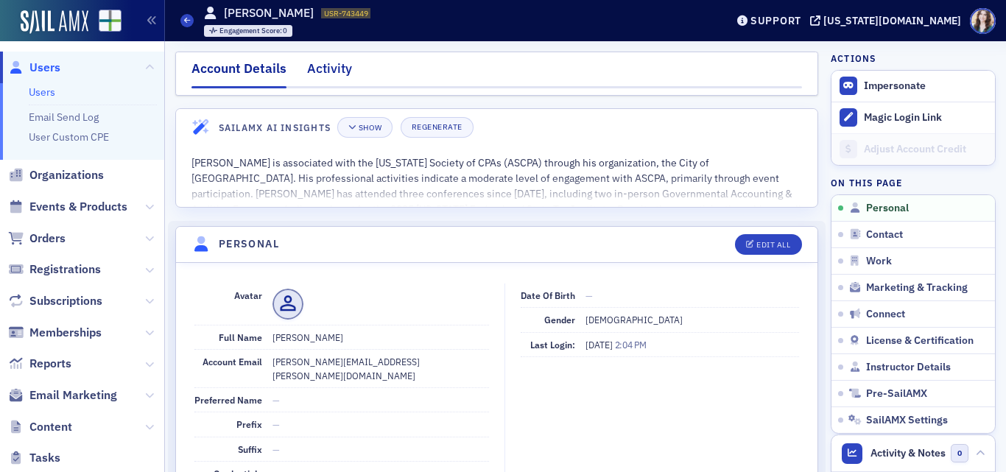
click at [345, 66] on div "Activity" at bounding box center [329, 72] width 45 height 27
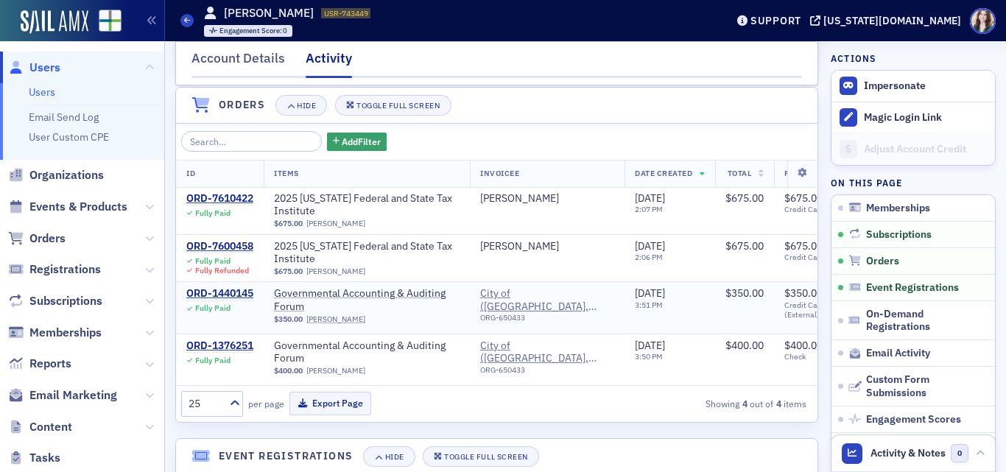
scroll to position [221, 0]
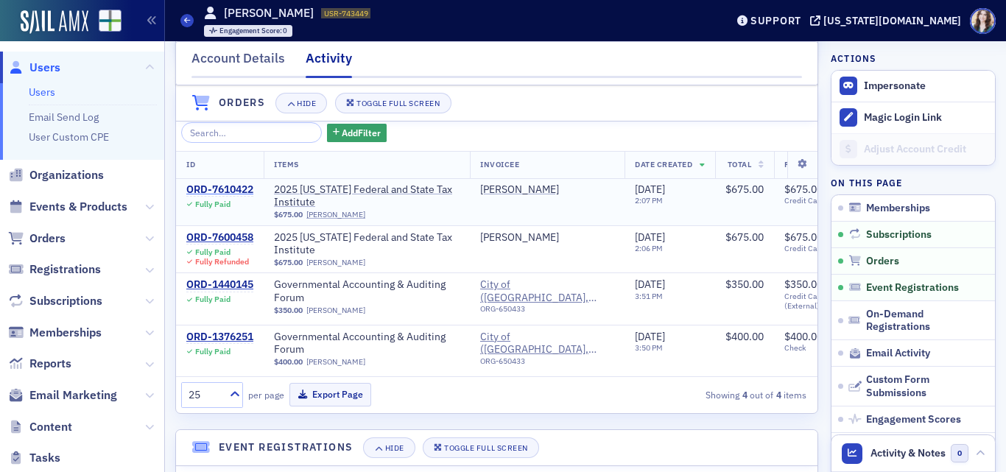
click at [237, 188] on div "ORD-7610422" at bounding box center [219, 189] width 67 height 13
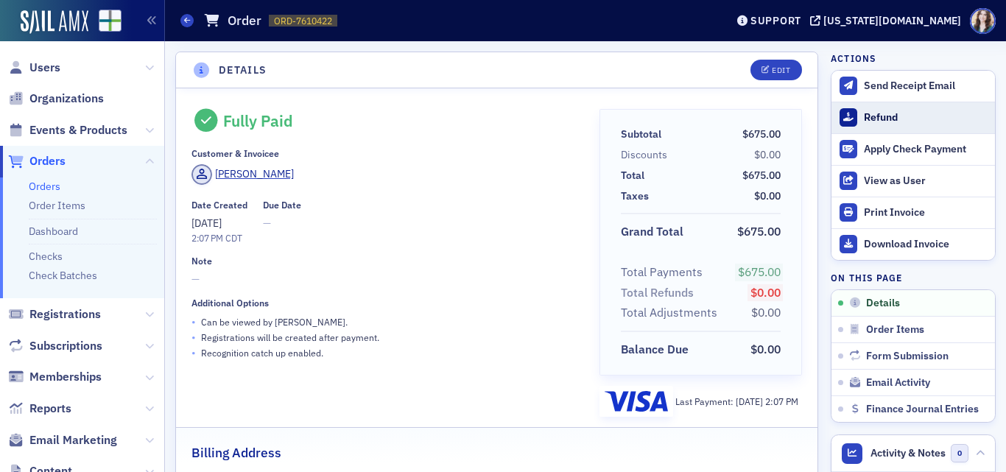
click at [846, 108] on button "Refund" at bounding box center [914, 118] width 164 height 32
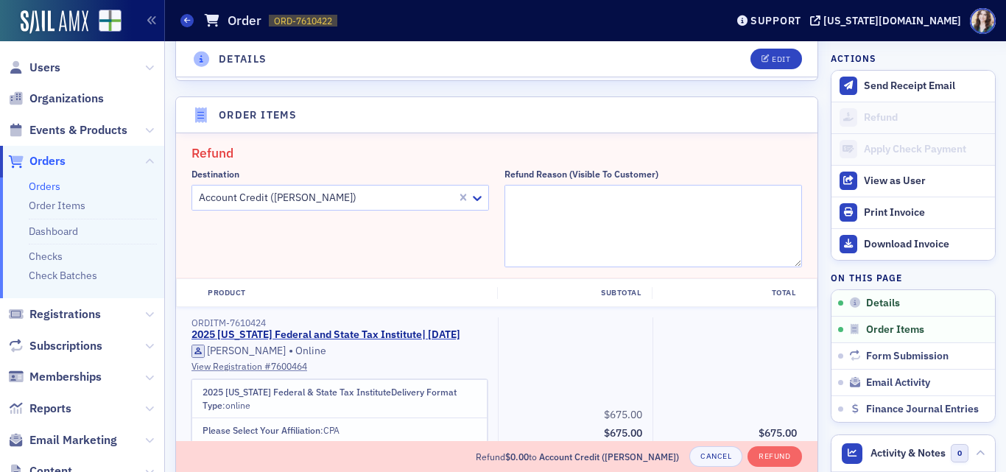
scroll to position [513, 0]
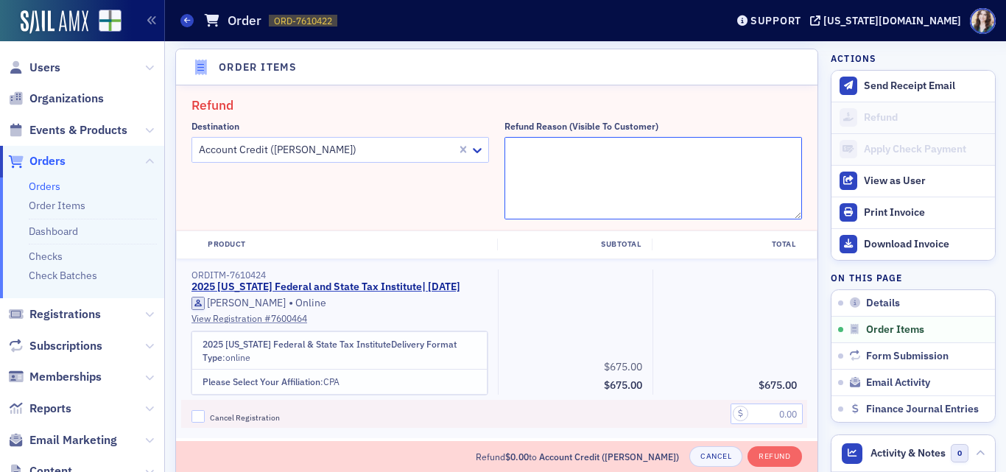
click at [567, 153] on textarea "Refund Reason (Visible to Customer)" at bounding box center [654, 178] width 298 height 83
click at [623, 154] on textarea "Purchased using the incorect card." at bounding box center [654, 178] width 298 height 83
type textarea "Purchased using the incorrect card."
click at [420, 196] on div "Destination Account Credit (Aaron Saxton)" at bounding box center [341, 170] width 298 height 99
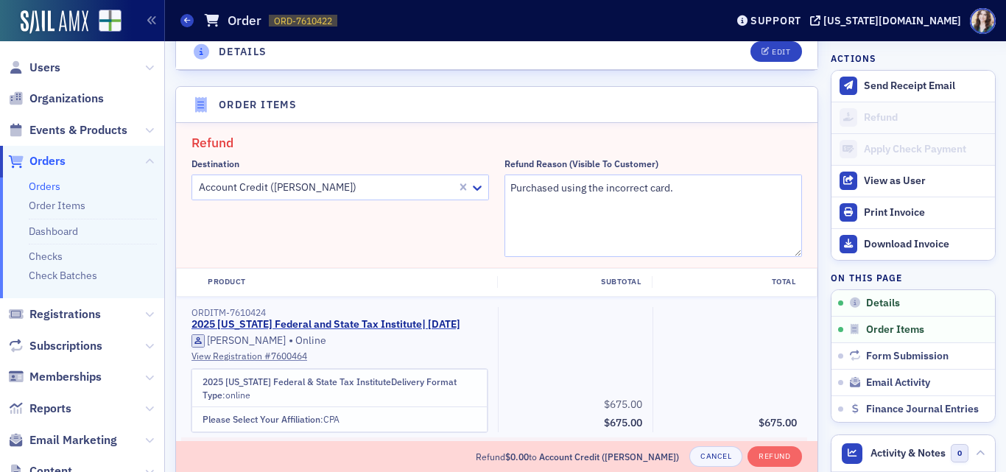
scroll to position [442, 0]
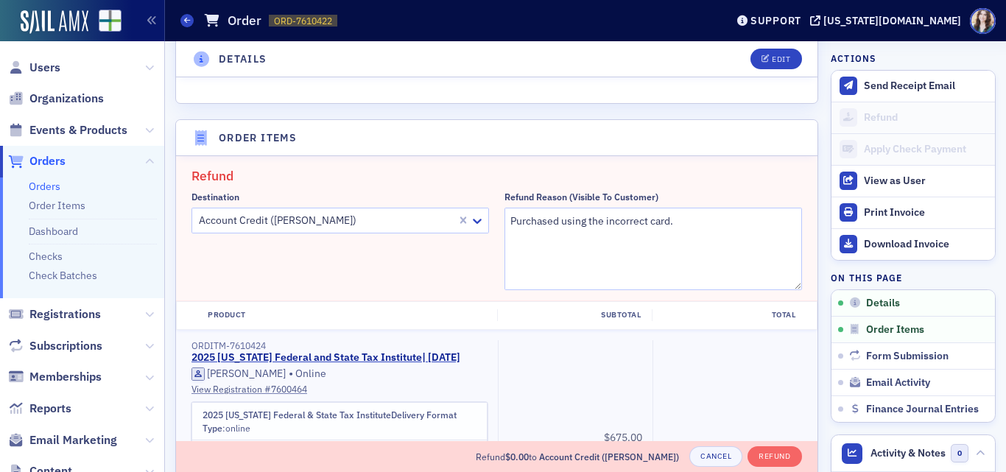
click at [421, 226] on div at bounding box center [326, 220] width 258 height 18
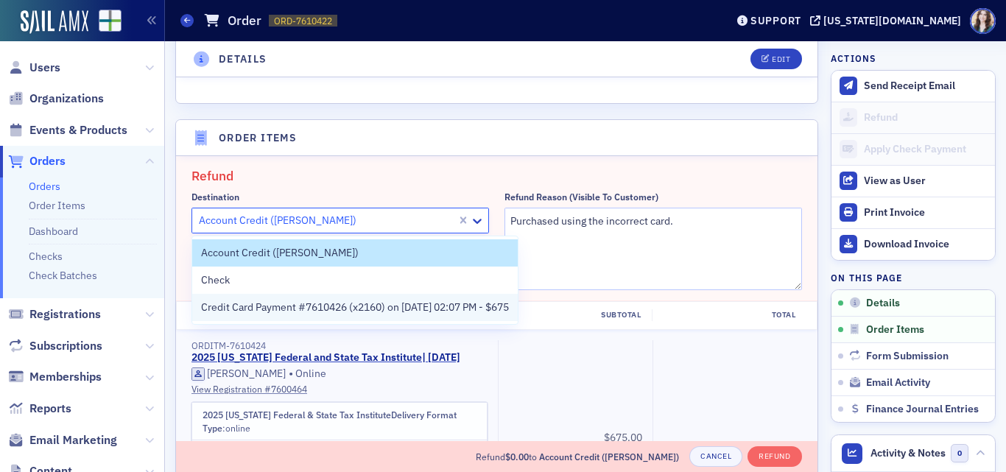
click at [319, 308] on span "Credit Card Payment #7610426 (x2160) on 9/4/2025 02:07 PM - $675" at bounding box center [355, 307] width 308 height 15
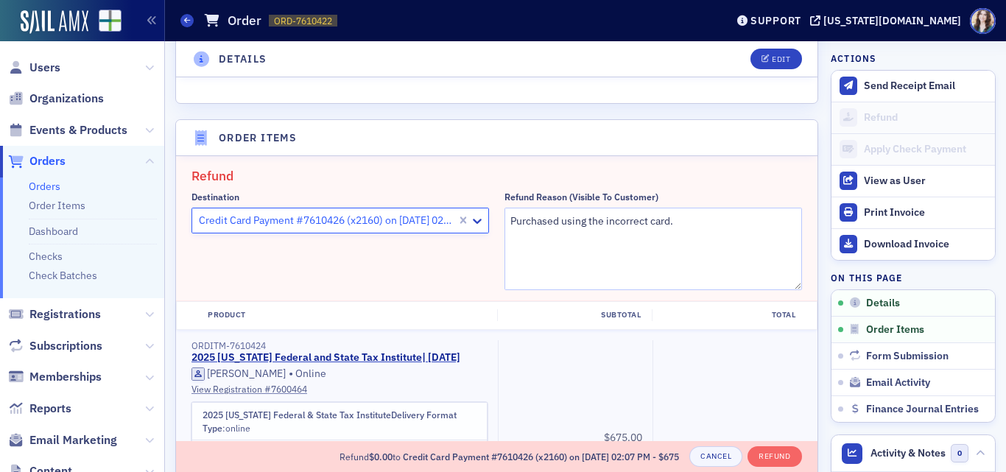
click at [422, 267] on div "Destination option Credit Card Payment #7610426 (x2160) on 9/4/2025 02:07 PM - …" at bounding box center [341, 241] width 298 height 99
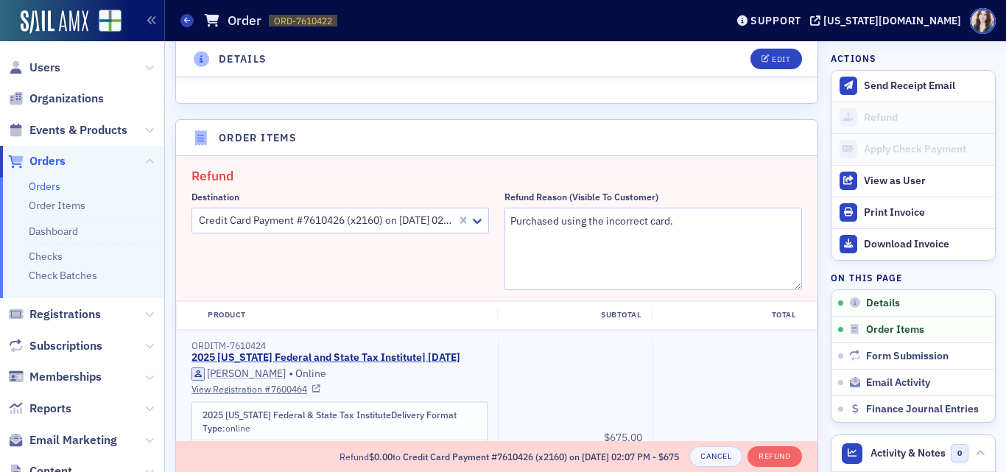
scroll to position [663, 0]
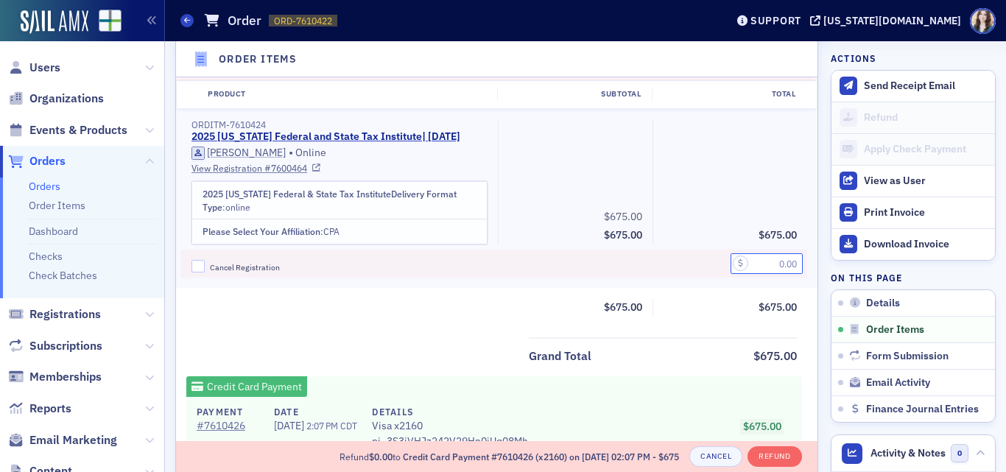
click at [748, 272] on input "text" at bounding box center [767, 263] width 72 height 21
type input "675.00"
click at [633, 276] on div at bounding box center [575, 264] width 155 height 29
click at [197, 273] on input "Cancel Registration" at bounding box center [198, 266] width 13 height 13
checkbox input "true"
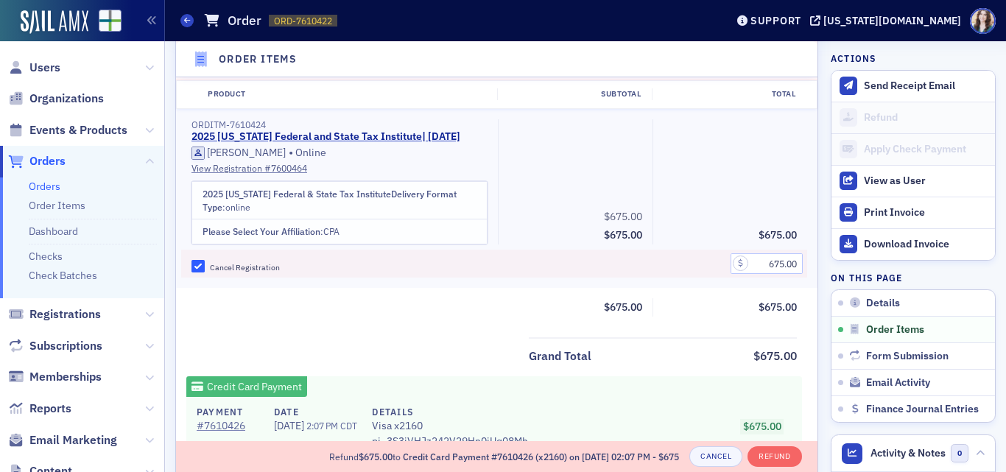
click at [678, 347] on div "Refund Destination Credit Card Payment #7610426 (x2160) on 9/4/2025 02:07 PM - …" at bounding box center [497, 286] width 642 height 703
click at [705, 453] on button "Cancel" at bounding box center [716, 456] width 53 height 21
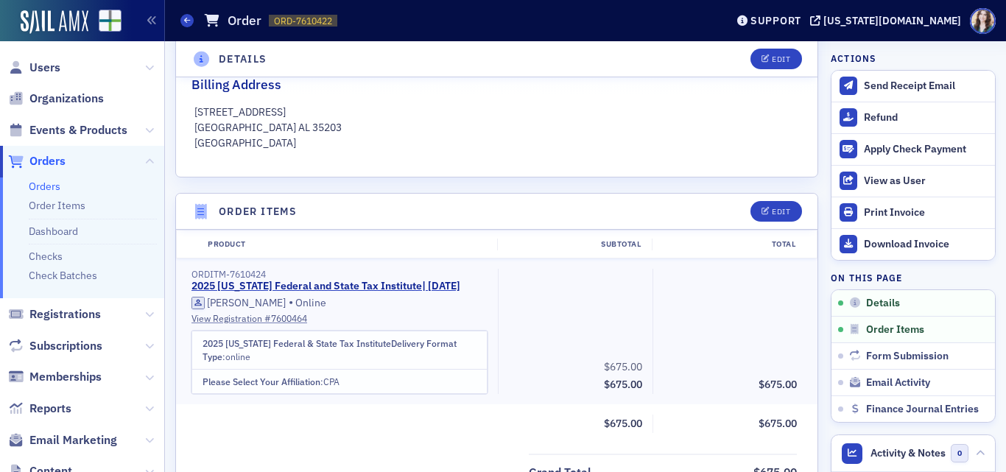
scroll to position [442, 0]
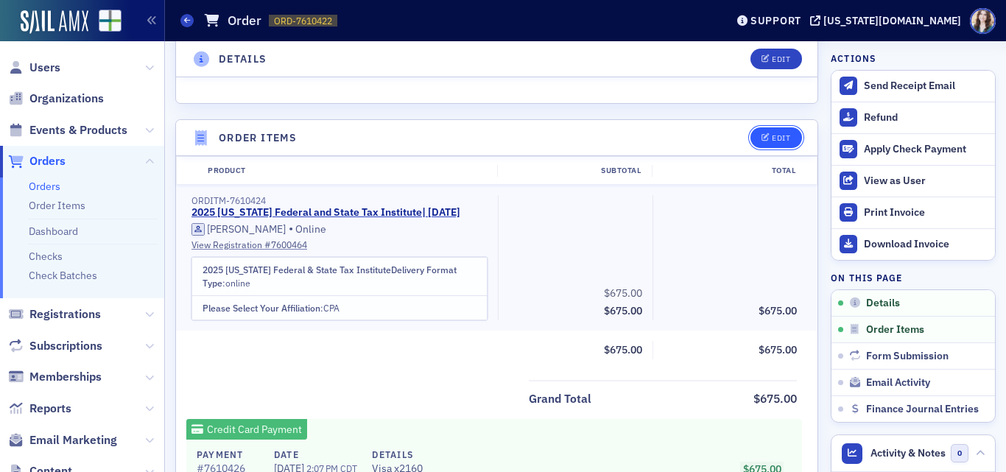
click at [775, 143] on button "Edit" at bounding box center [776, 137] width 51 height 21
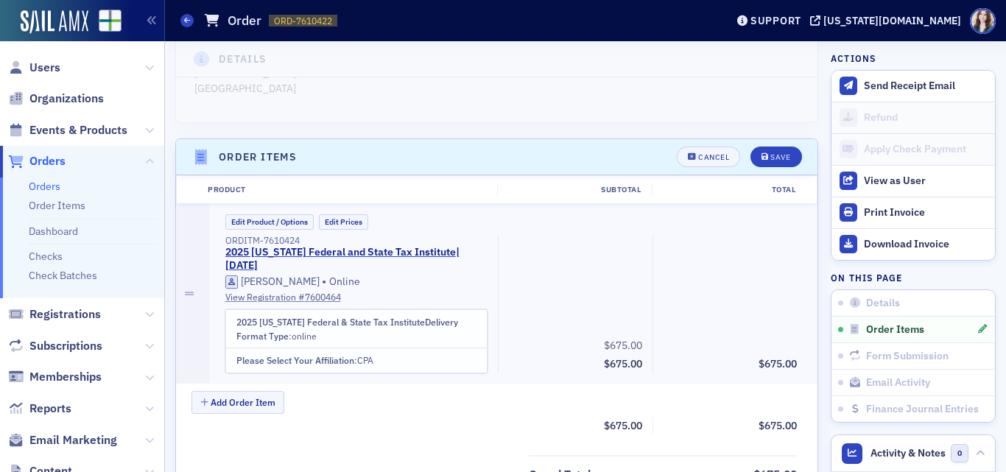
scroll to position [218, 0]
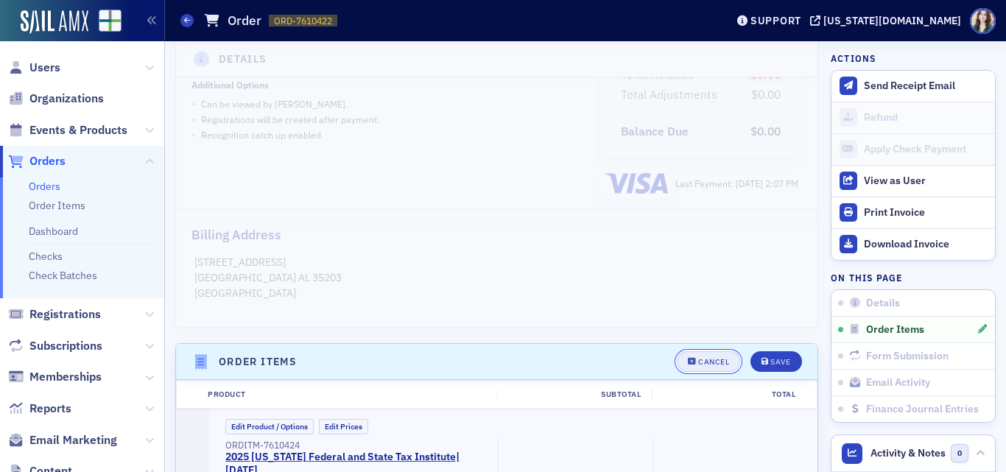
click at [701, 368] on button "Cancel" at bounding box center [708, 361] width 63 height 21
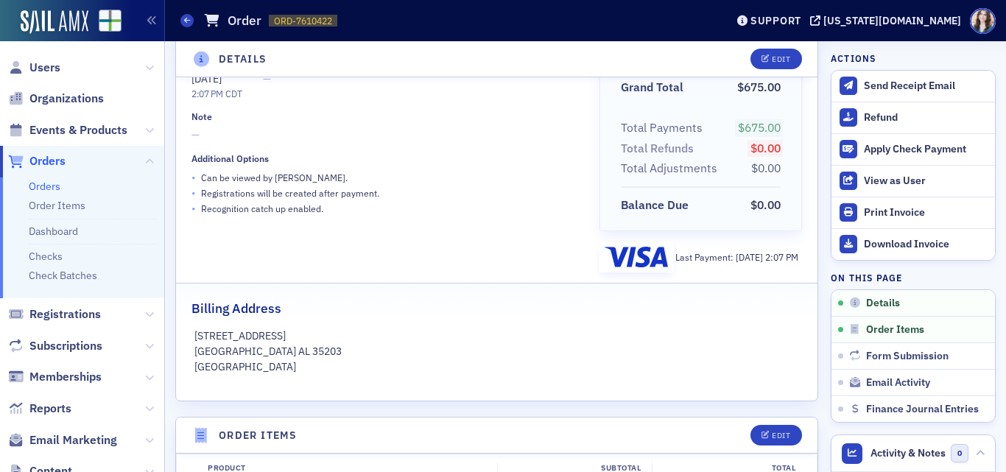
scroll to position [71, 0]
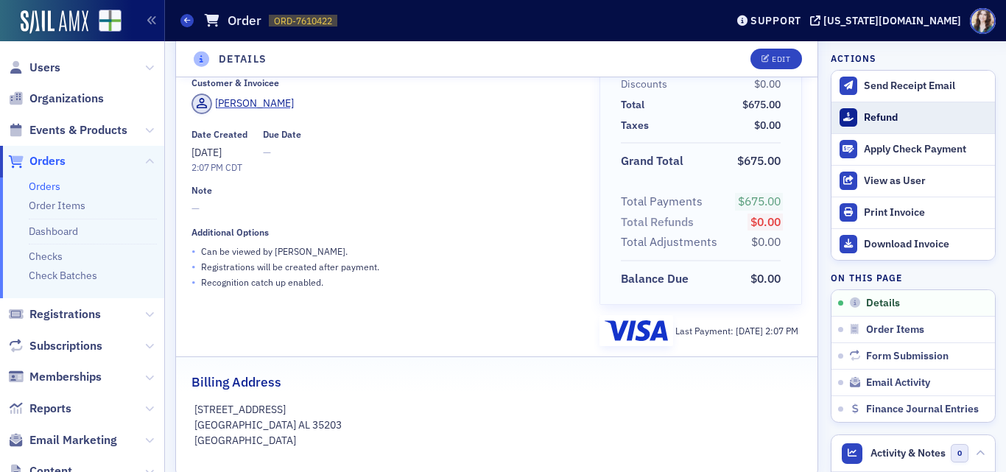
click at [864, 111] on div "Refund" at bounding box center [926, 117] width 124 height 13
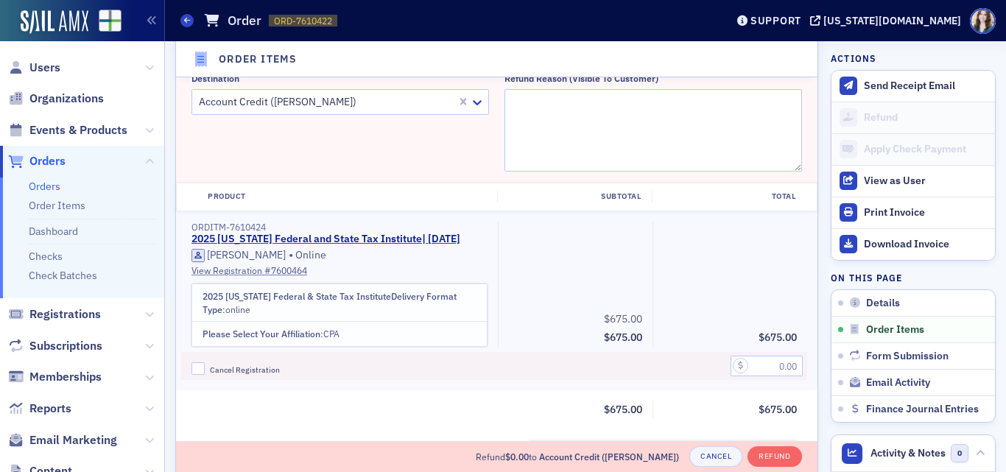
scroll to position [586, 0]
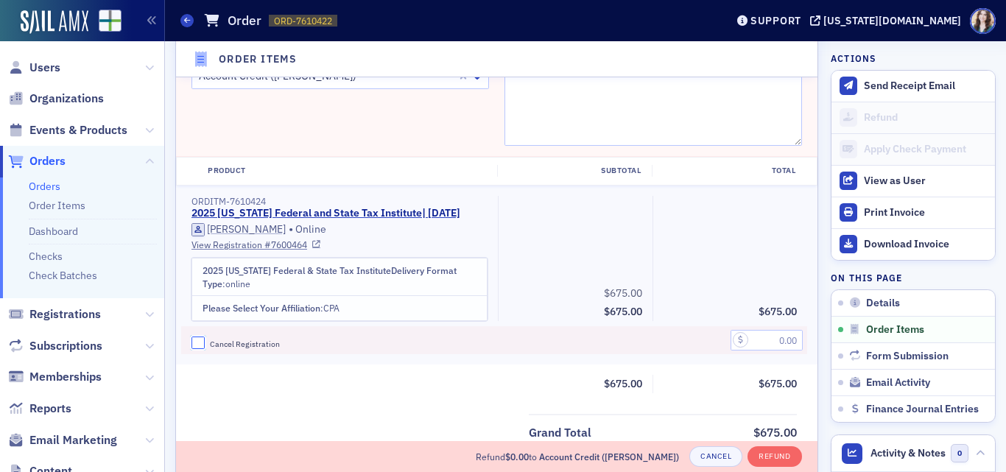
click at [197, 350] on input "Cancel Registration" at bounding box center [198, 343] width 13 height 13
checkbox input "true"
click at [767, 351] on input "text" at bounding box center [767, 340] width 72 height 21
type input "675.00"
click at [735, 268] on div "$675.00" at bounding box center [730, 258] width 155 height 125
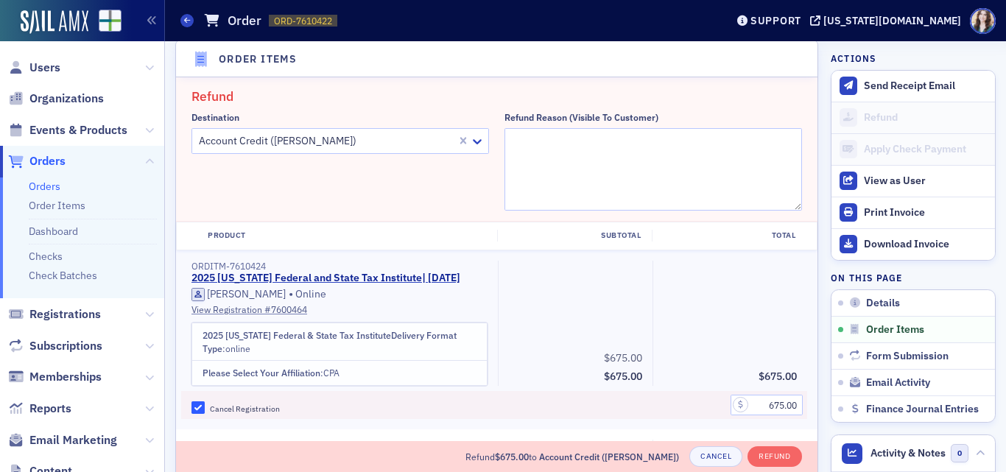
scroll to position [510, 0]
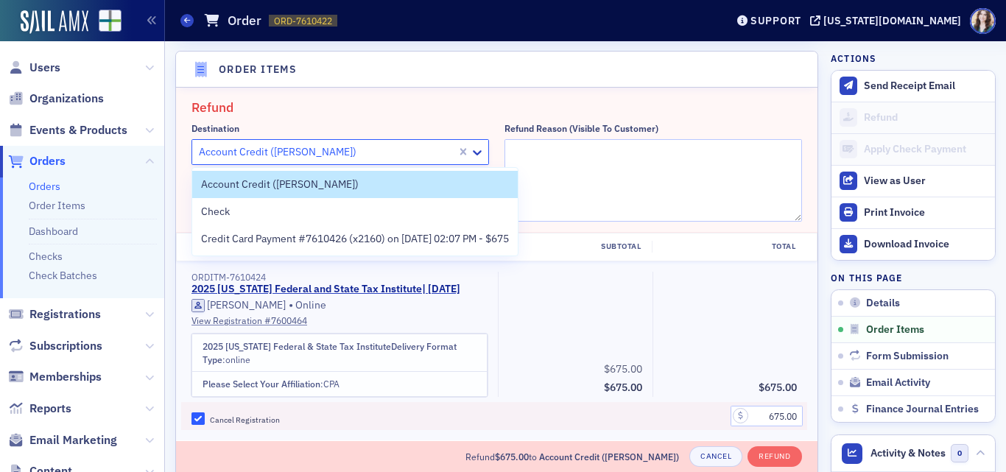
click at [386, 154] on div at bounding box center [326, 152] width 258 height 18
click at [372, 234] on span "Credit Card Payment #7610426 (x2160) on 9/4/2025 02:07 PM - $675" at bounding box center [355, 238] width 308 height 15
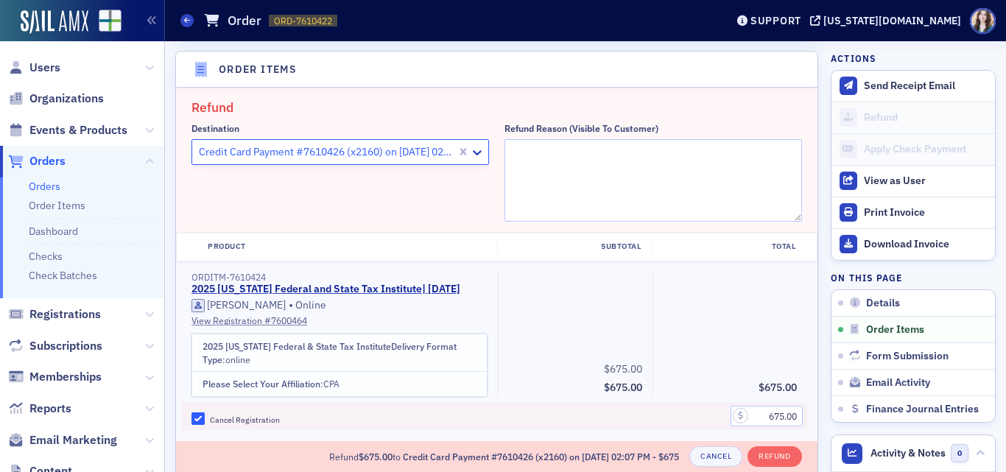
click at [449, 198] on div "Destination option Credit Card Payment #7610426 (x2160) on 9/4/2025 02:07 PM - …" at bounding box center [341, 172] width 298 height 99
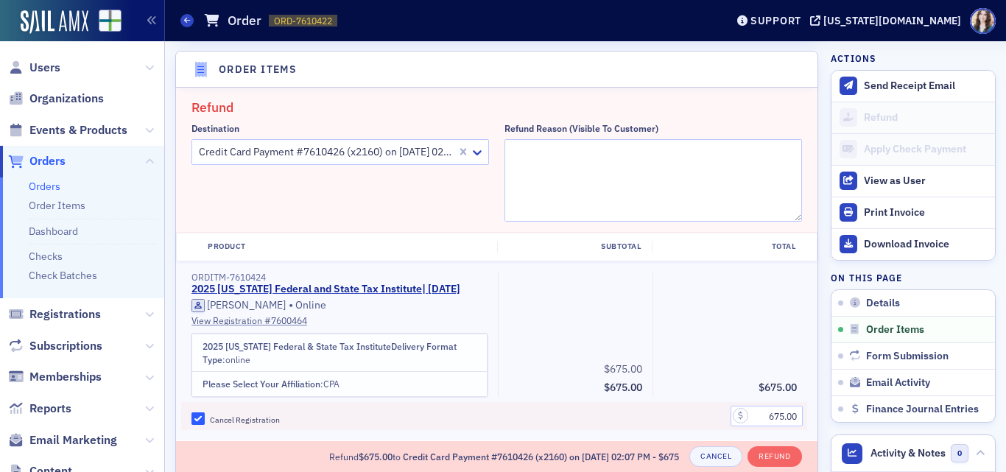
scroll to position [513, 0]
click at [545, 157] on textarea "Refund Reason (Visible to Customer)" at bounding box center [654, 178] width 298 height 83
click at [799, 138] on fieldset "Refund Destination Credit Card Payment #7610426 (x2160) on 9/4/2025 02:07 PM - …" at bounding box center [497, 157] width 642 height 145
click at [643, 152] on textarea "Purchased with the wrong" at bounding box center [654, 178] width 298 height 83
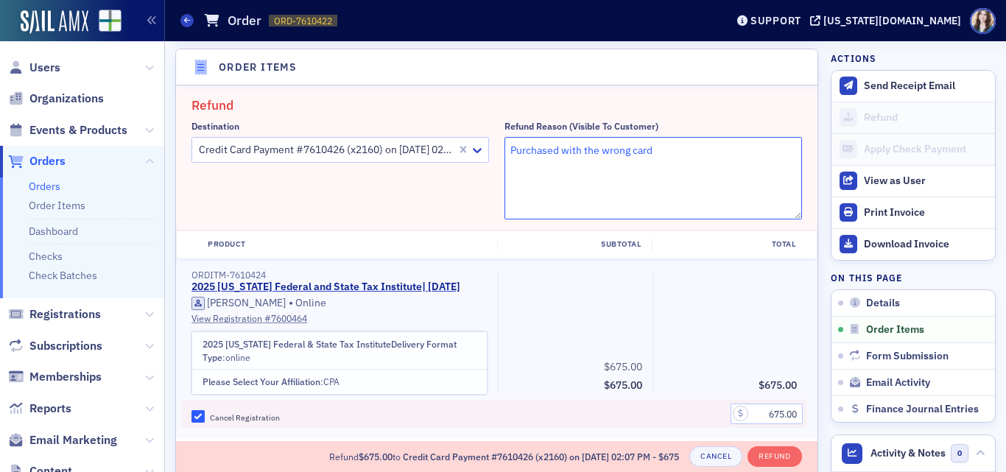
type textarea "Purchased with the wrong card"
click at [631, 91] on fieldset "Refund Destination Credit Card Payment #7610426 (x2160) on 9/4/2025 02:07 PM - …" at bounding box center [497, 157] width 642 height 145
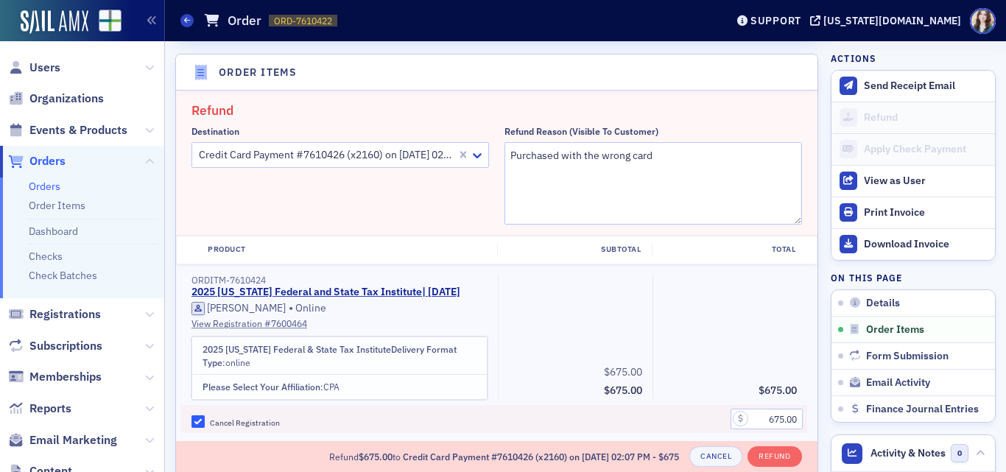
scroll to position [513, 0]
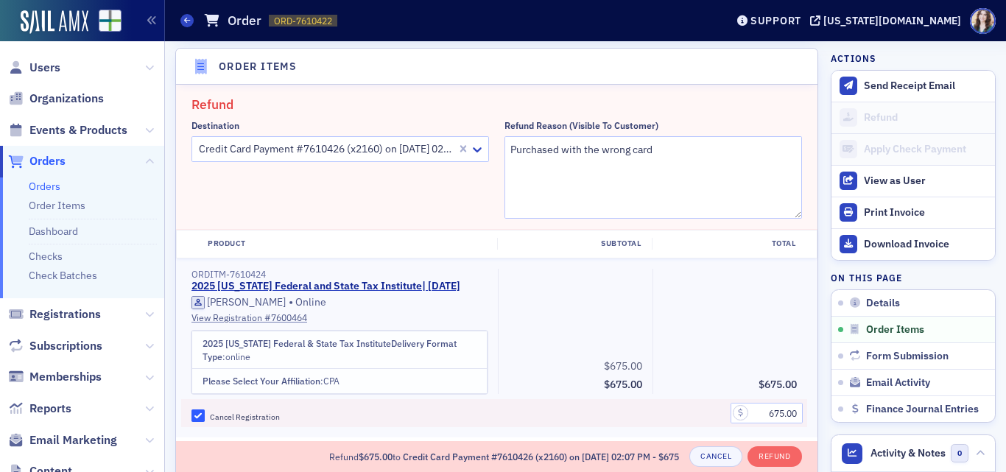
click at [780, 59] on header "Order Items" at bounding box center [497, 67] width 642 height 36
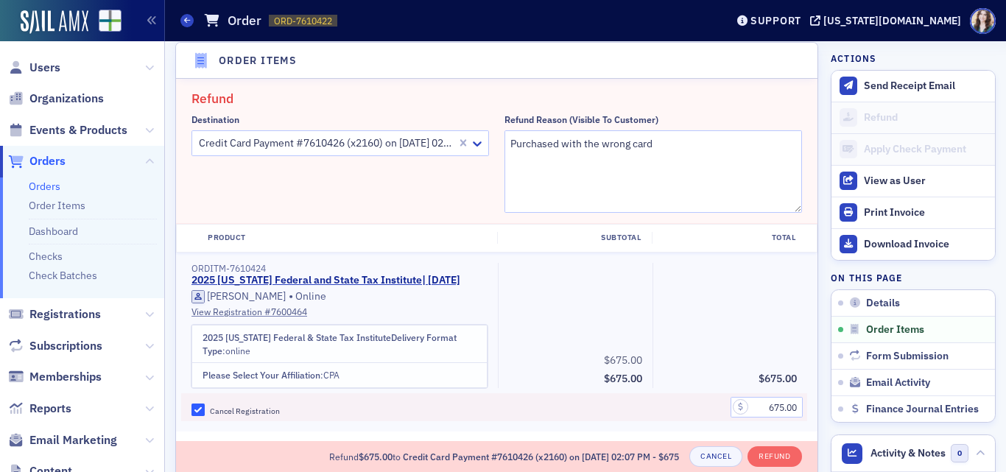
scroll to position [516, 0]
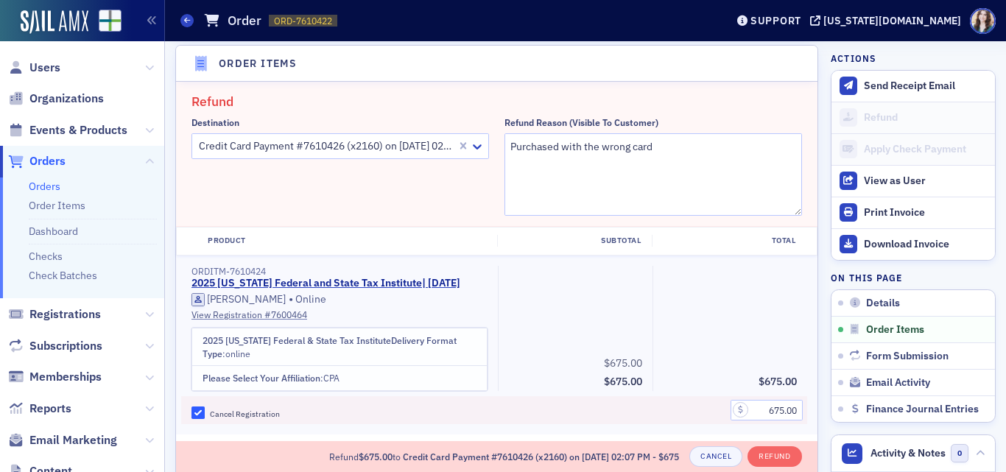
click at [793, 133] on fieldset "Refund Destination Credit Card Payment #7610426 (x2160) on 9/4/2025 02:07 PM - …" at bounding box center [497, 154] width 642 height 145
click at [794, 51] on header "Order Items" at bounding box center [497, 64] width 642 height 36
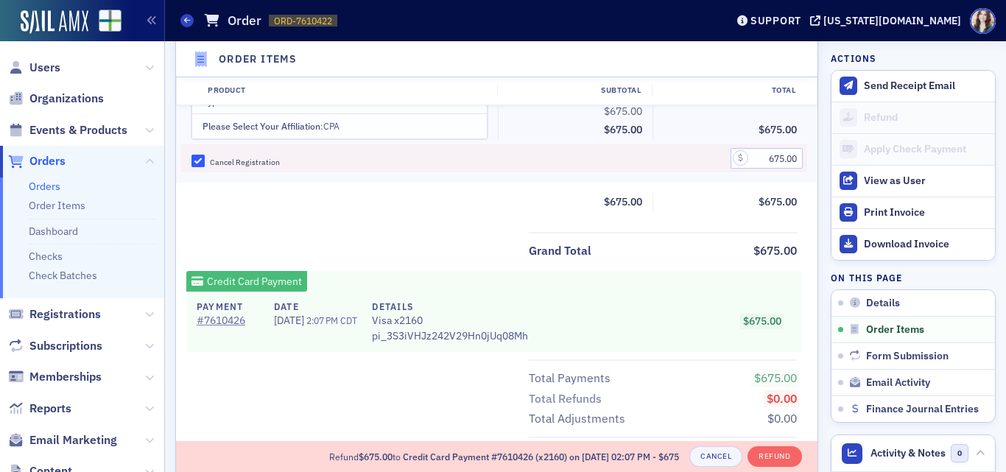
scroll to position [811, 0]
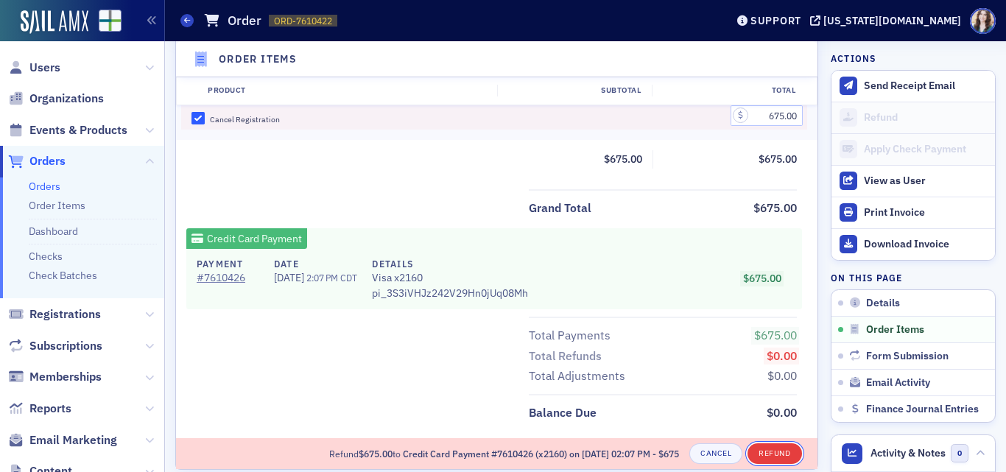
click at [773, 459] on button "Refund" at bounding box center [775, 453] width 54 height 21
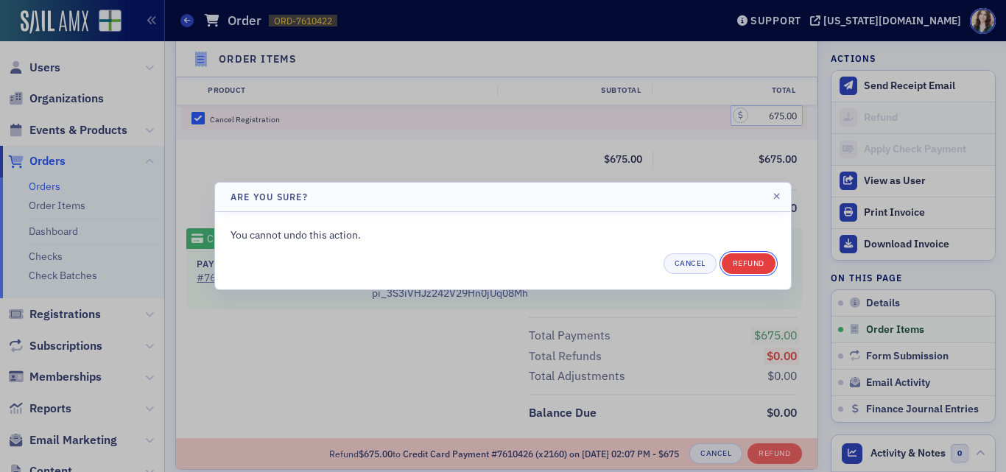
click at [748, 257] on button "Refund" at bounding box center [749, 263] width 54 height 21
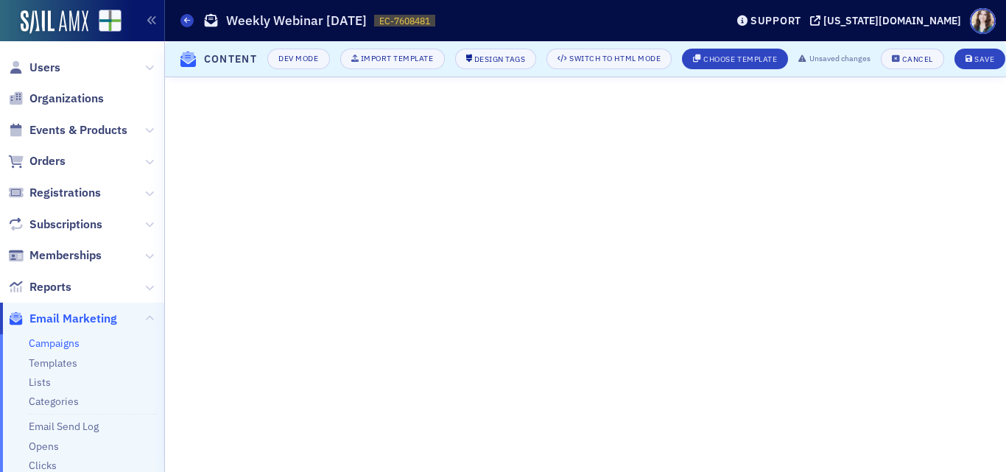
scroll to position [236, 0]
click at [997, 61] on button "Save" at bounding box center [980, 59] width 51 height 21
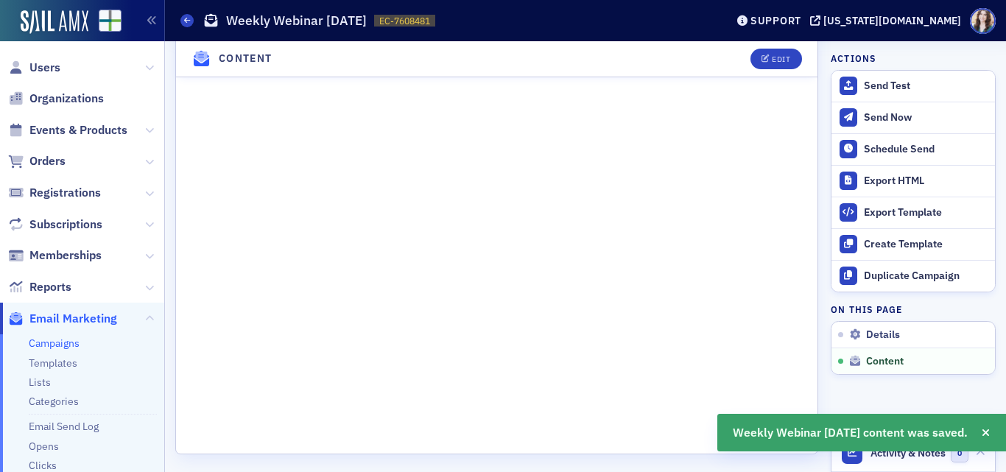
scroll to position [1173, 0]
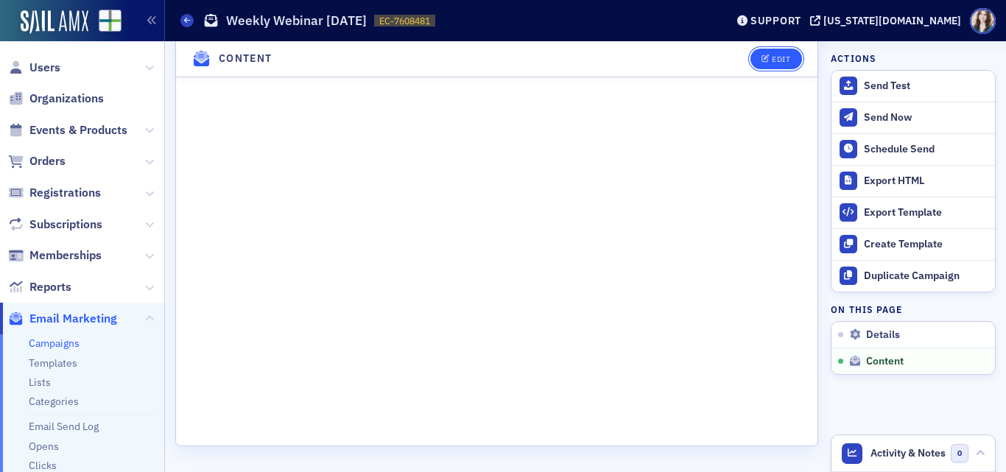
click at [774, 52] on button "Edit" at bounding box center [776, 59] width 51 height 21
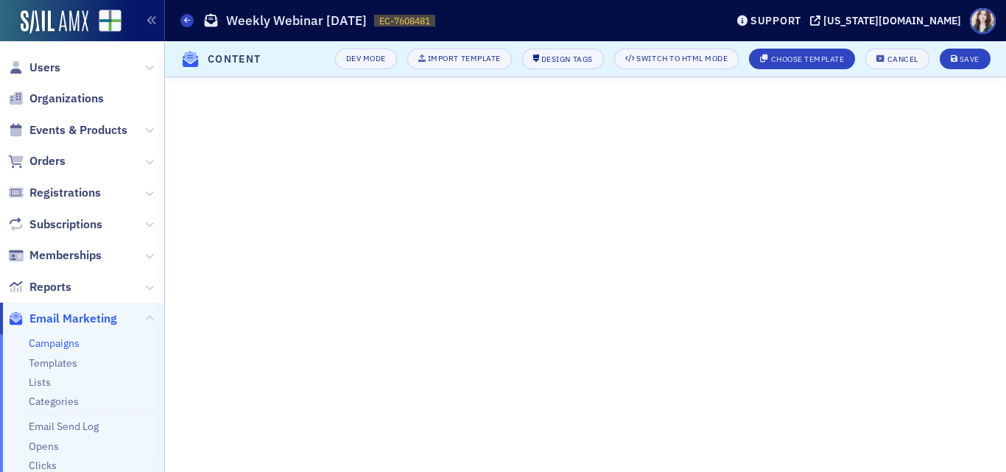
scroll to position [236, 0]
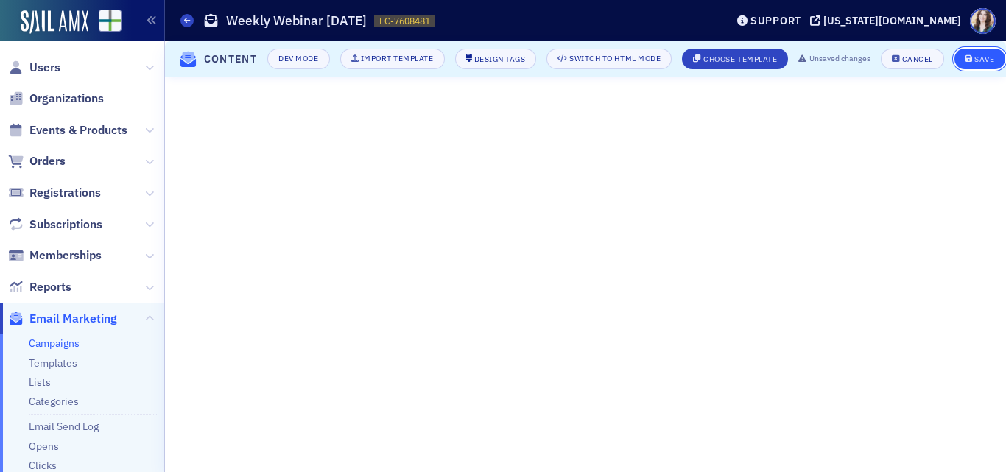
click at [997, 49] on button "Save" at bounding box center [980, 59] width 51 height 21
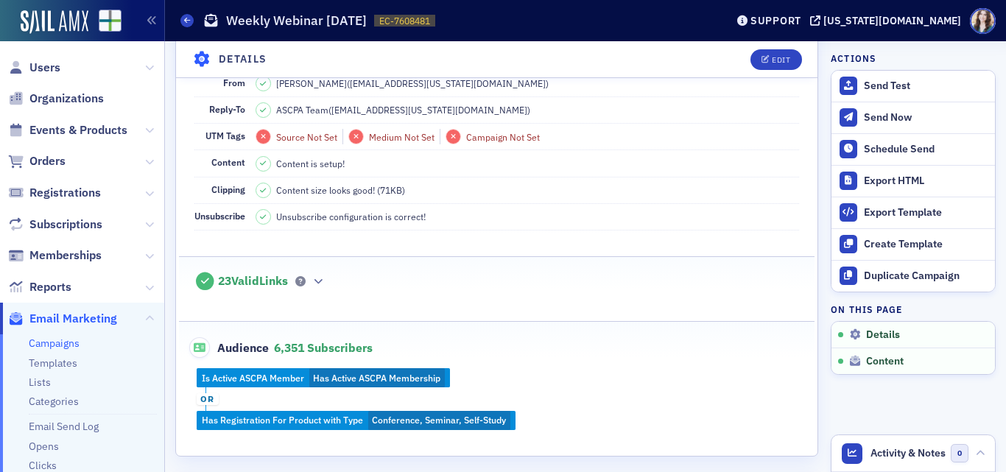
scroll to position [221, 0]
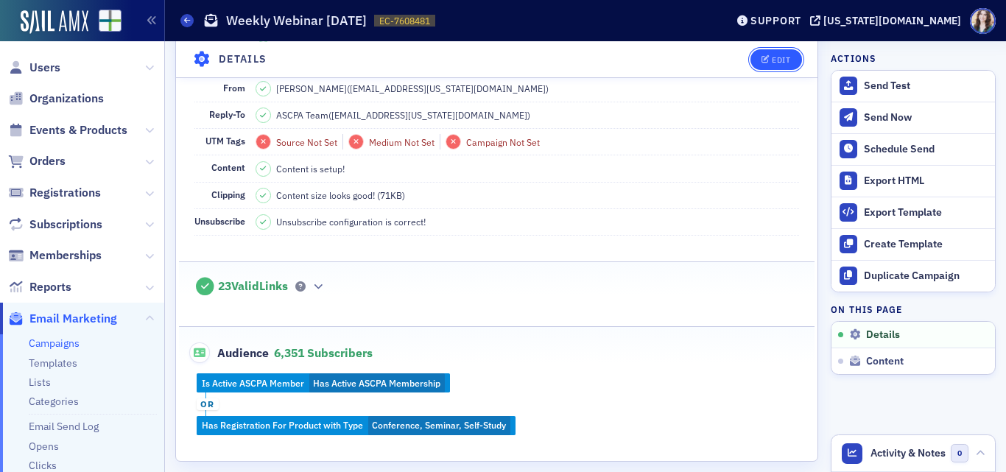
click at [755, 66] on button "Edit" at bounding box center [776, 59] width 51 height 21
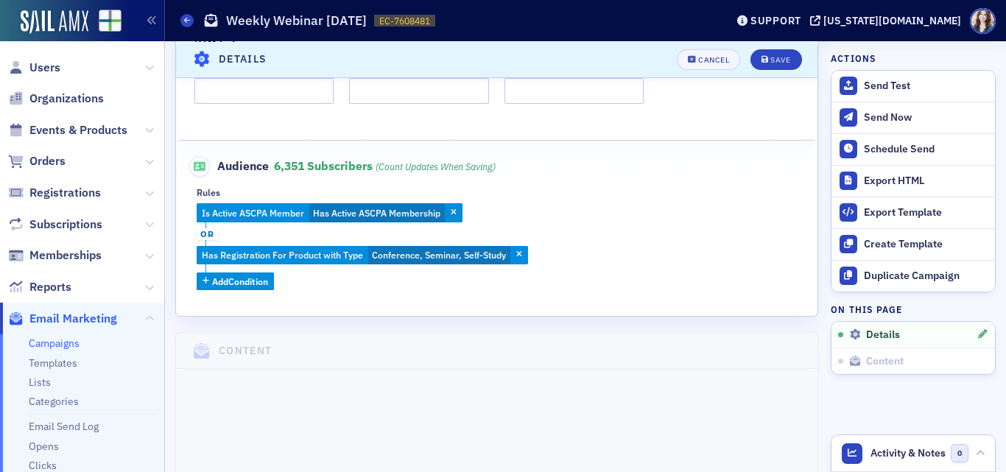
scroll to position [511, 0]
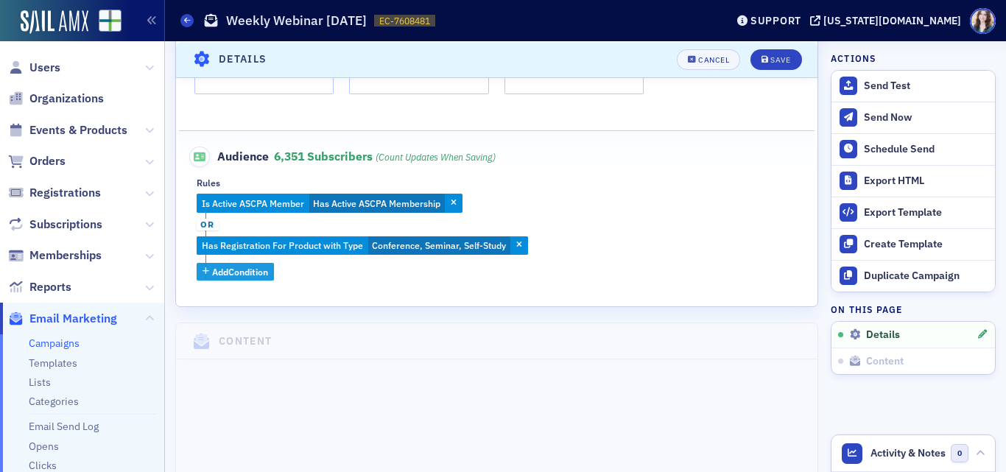
click at [242, 269] on span "Add Condition" at bounding box center [240, 271] width 56 height 13
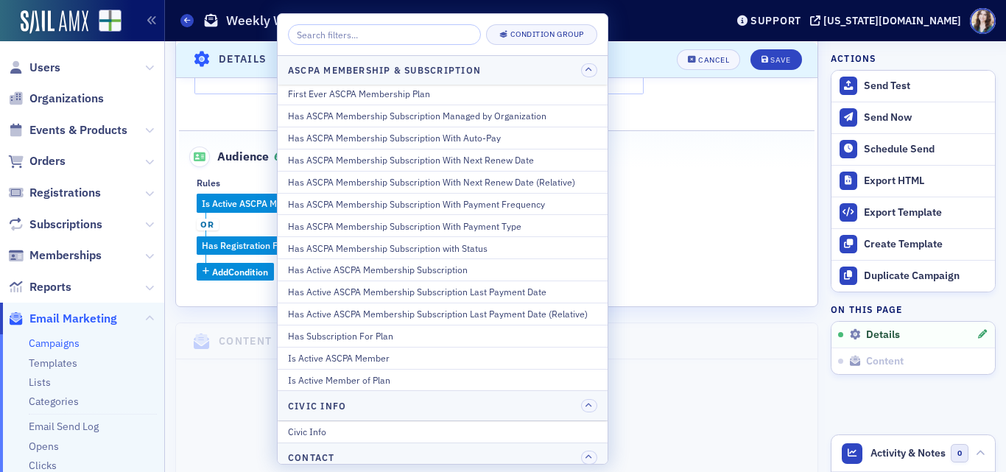
scroll to position [0, 0]
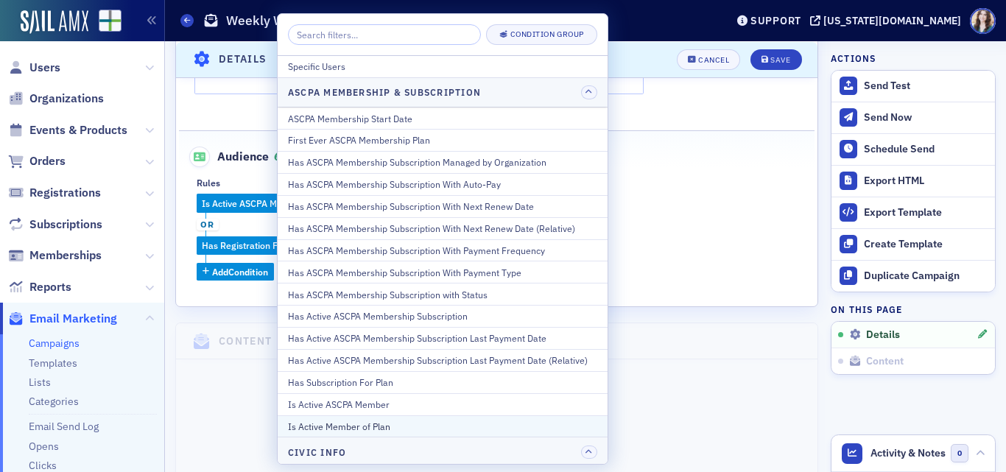
click at [513, 420] on div "Is Active Member of Plan" at bounding box center [442, 426] width 309 height 13
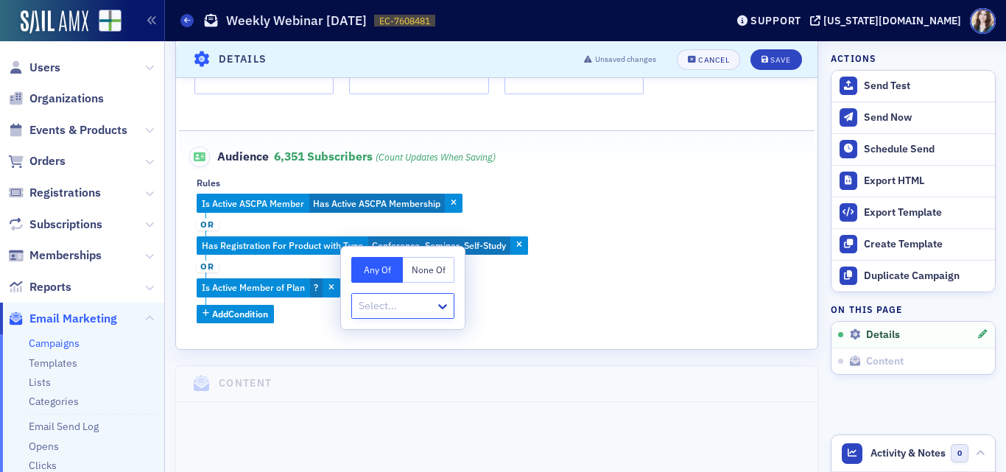
click at [429, 267] on button "None Of" at bounding box center [429, 270] width 52 height 26
click at [422, 309] on div at bounding box center [395, 306] width 77 height 18
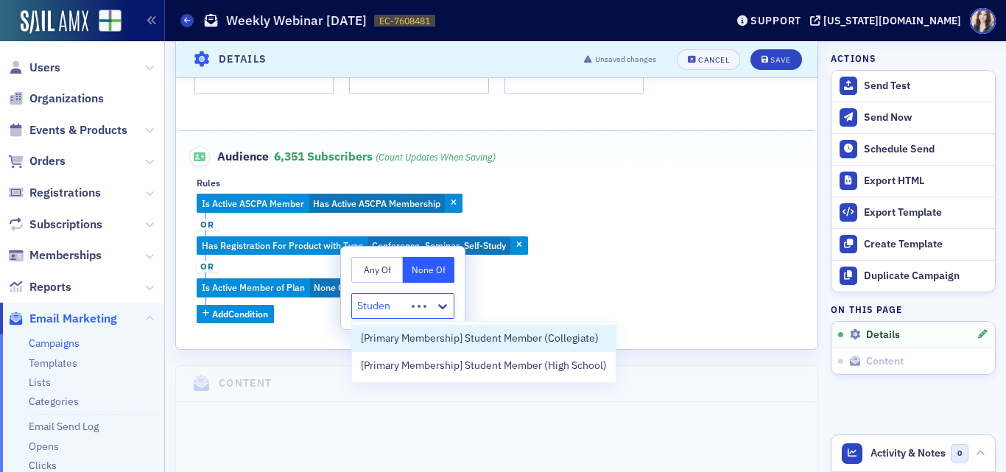
type input "Student"
click at [455, 343] on span "[Primary Membership] Student Member (Collegiate)" at bounding box center [480, 338] width 238 height 15
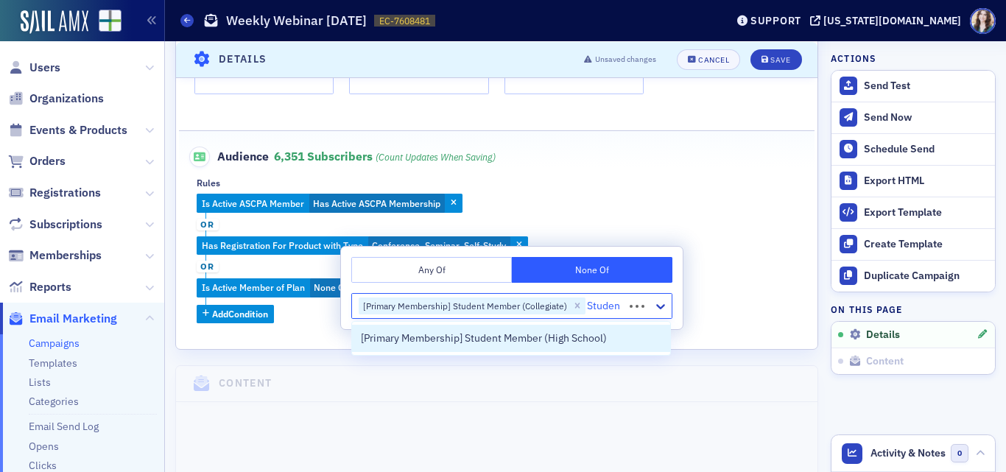
type input "Student"
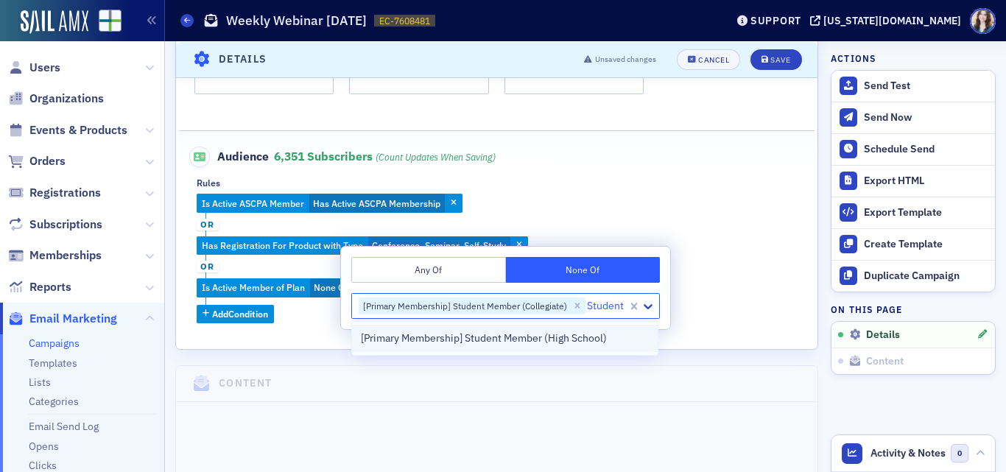
click at [558, 340] on span "[Primary Membership] Student Member (High School)" at bounding box center [484, 338] width 246 height 15
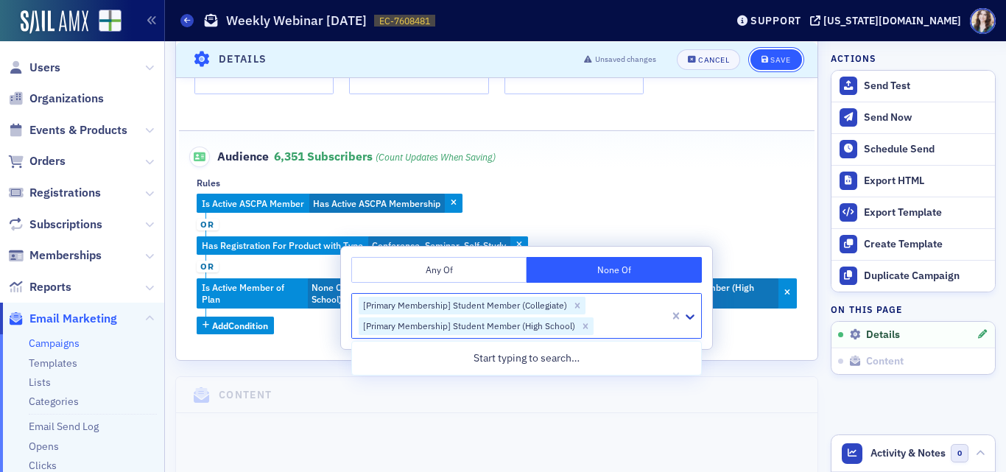
click at [771, 60] on div "Save" at bounding box center [781, 59] width 20 height 8
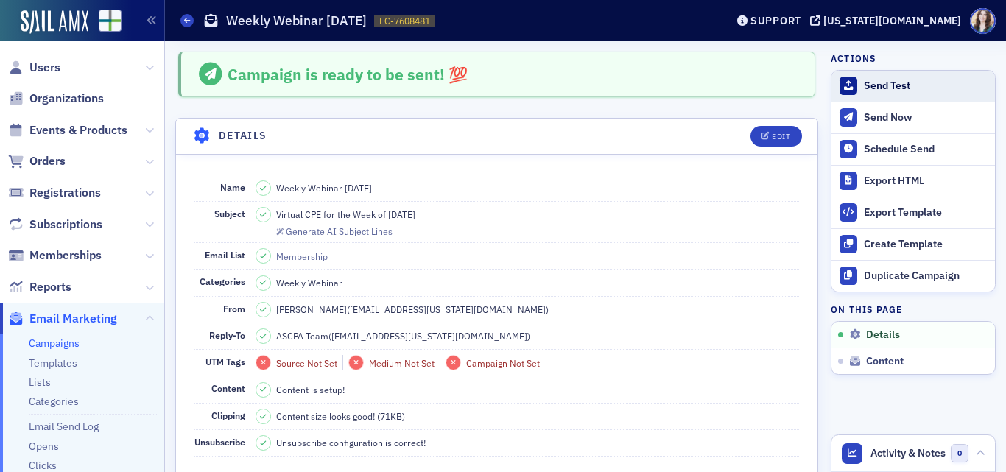
click at [874, 86] on div "Send Test" at bounding box center [926, 86] width 124 height 13
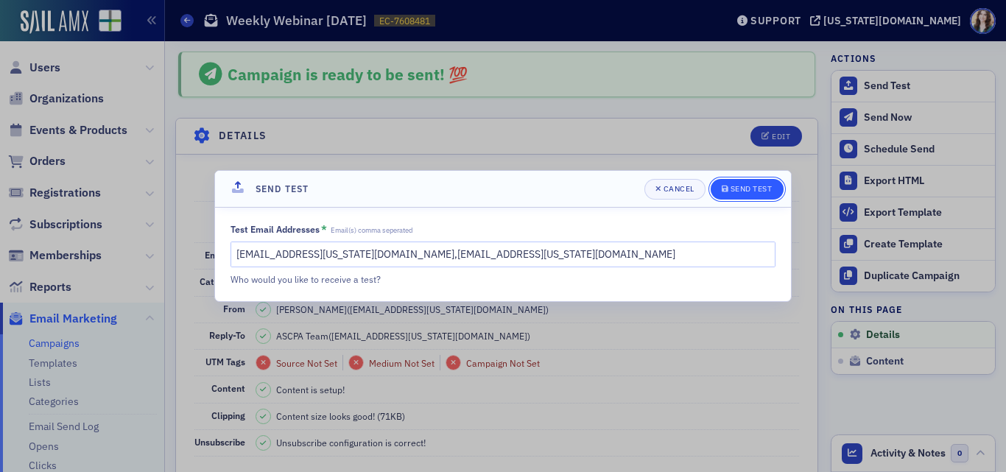
click at [742, 185] on div "Send Test" at bounding box center [752, 189] width 42 height 8
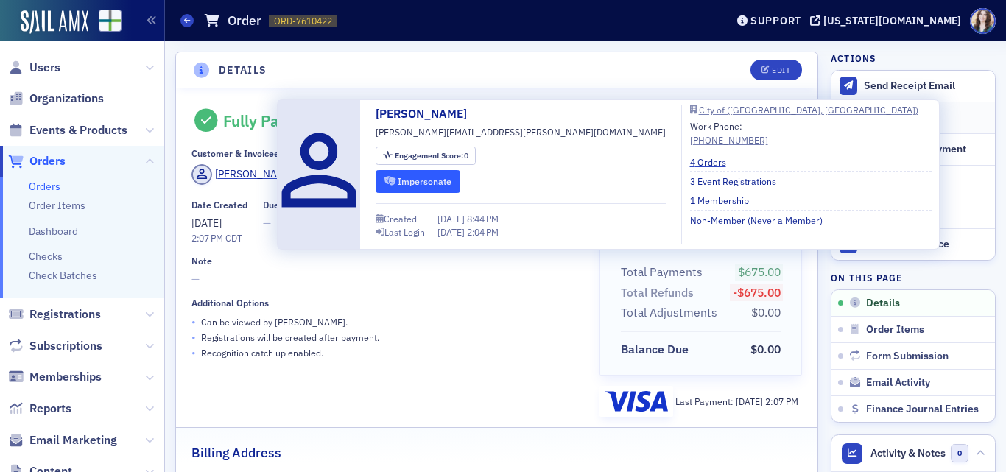
click at [400, 181] on button "Impersonate" at bounding box center [418, 181] width 85 height 23
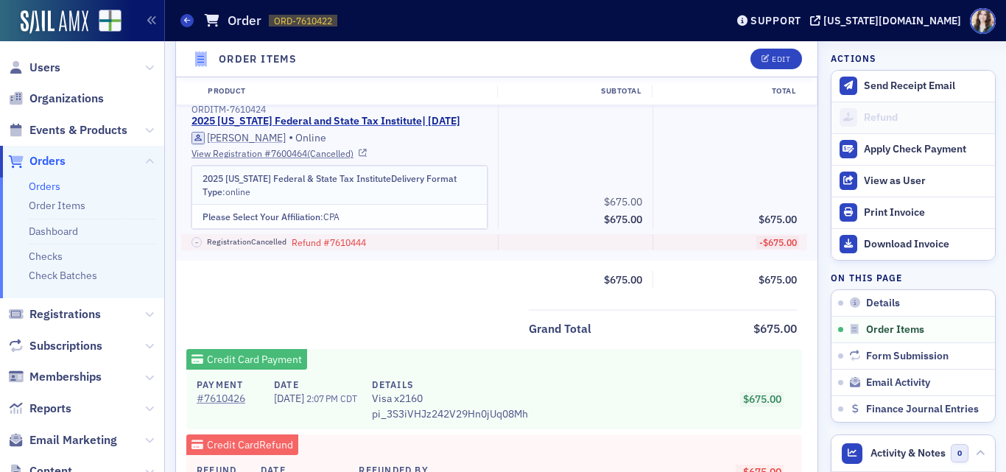
scroll to position [516, 0]
